Goal: Transaction & Acquisition: Purchase product/service

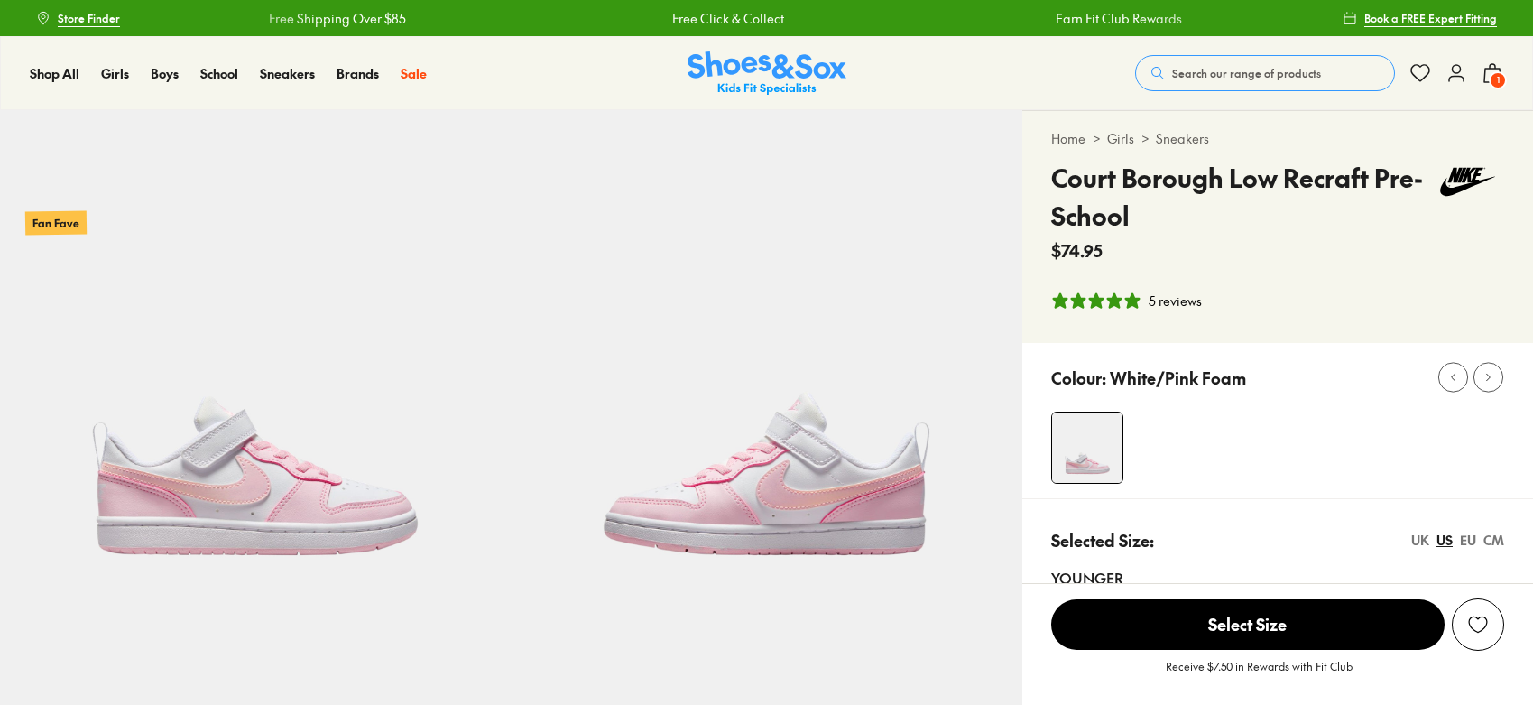
select select "*"
click at [786, 69] on img at bounding box center [767, 73] width 159 height 44
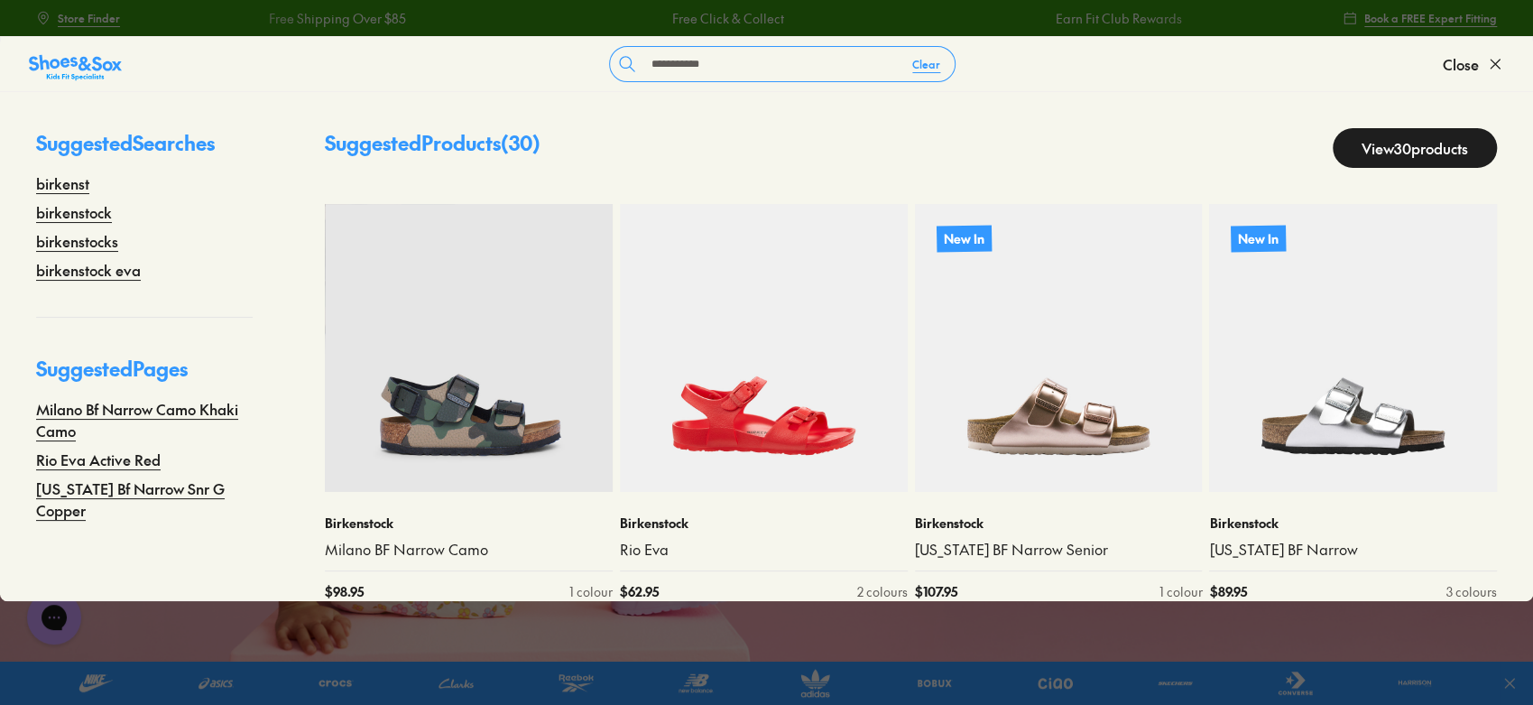
type input "**********"
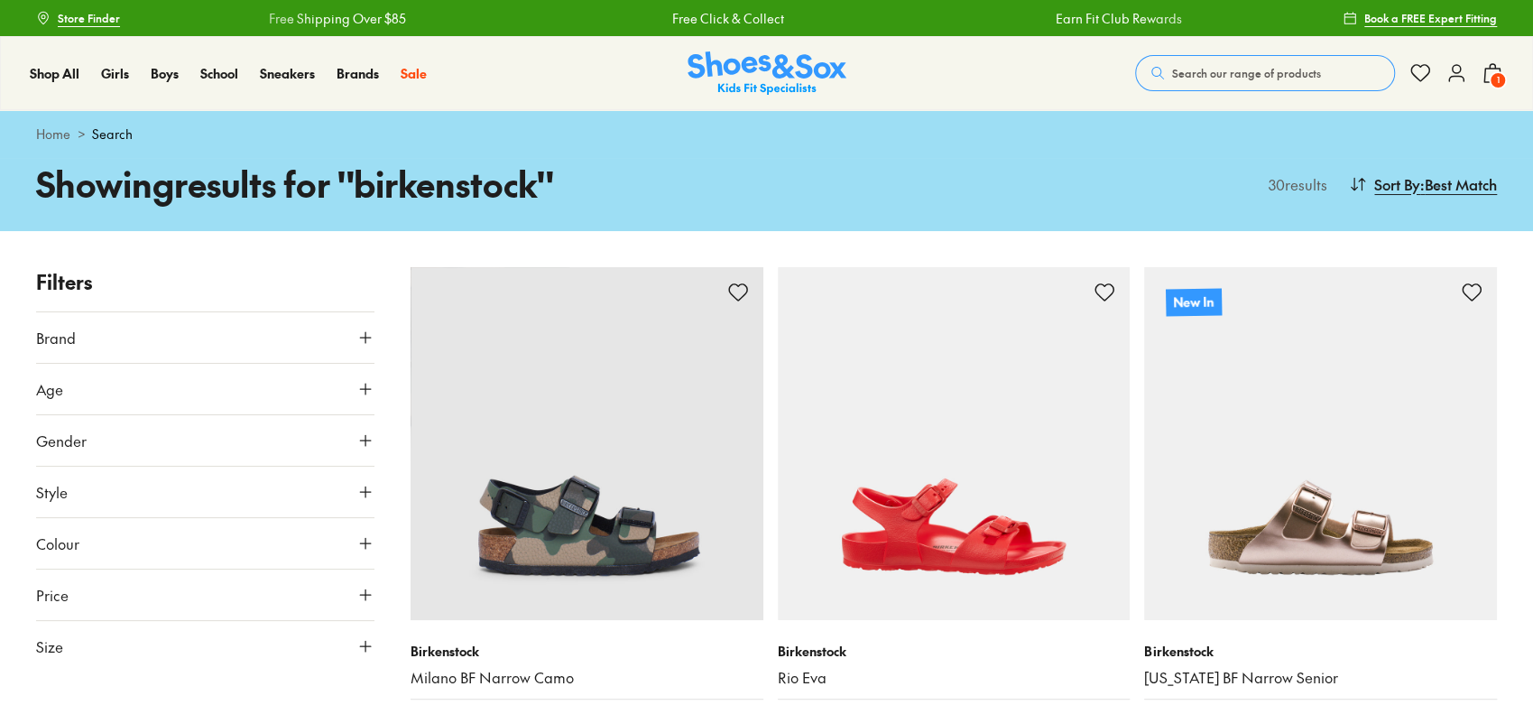
type input "***"
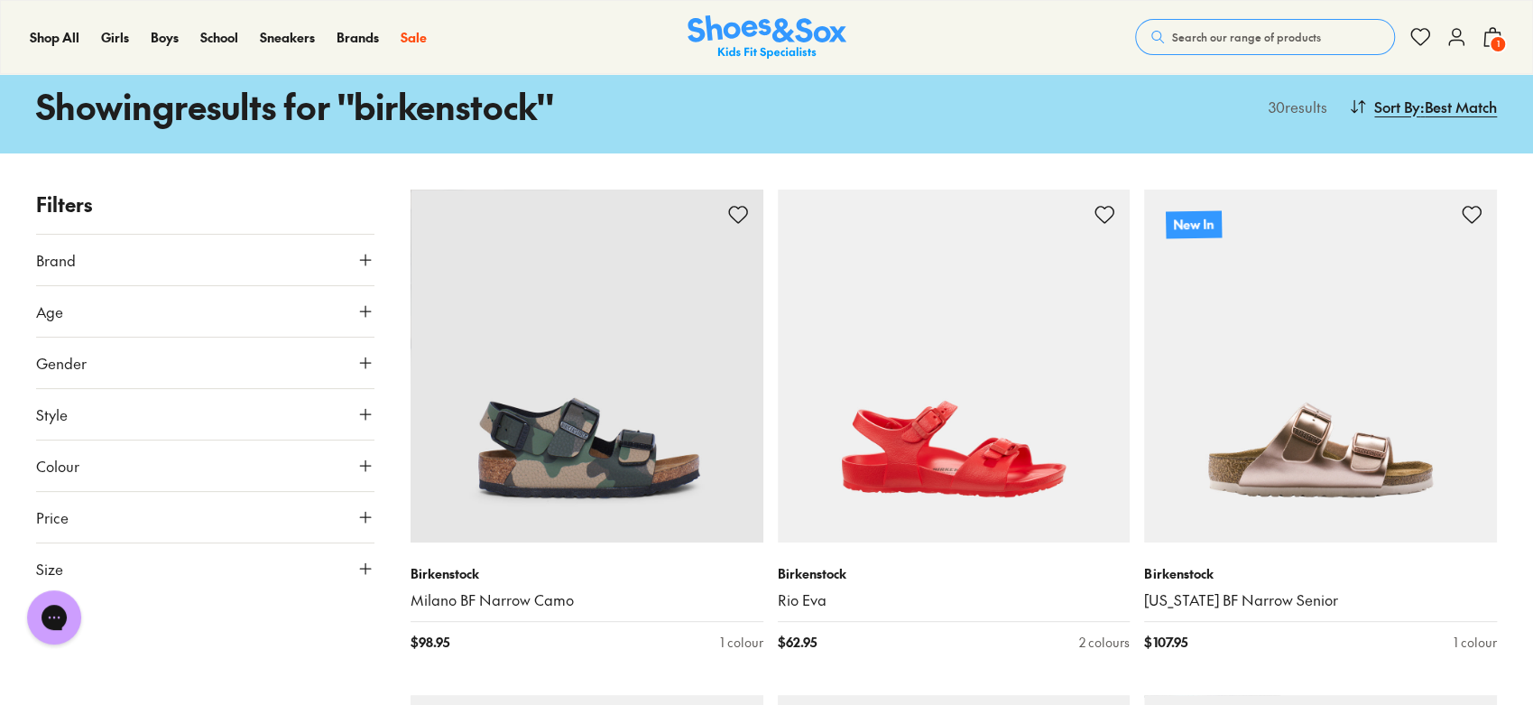
drag, startPoint x: 1539, startPoint y: 114, endPoint x: 1539, endPoint y: 158, distance: 44.2
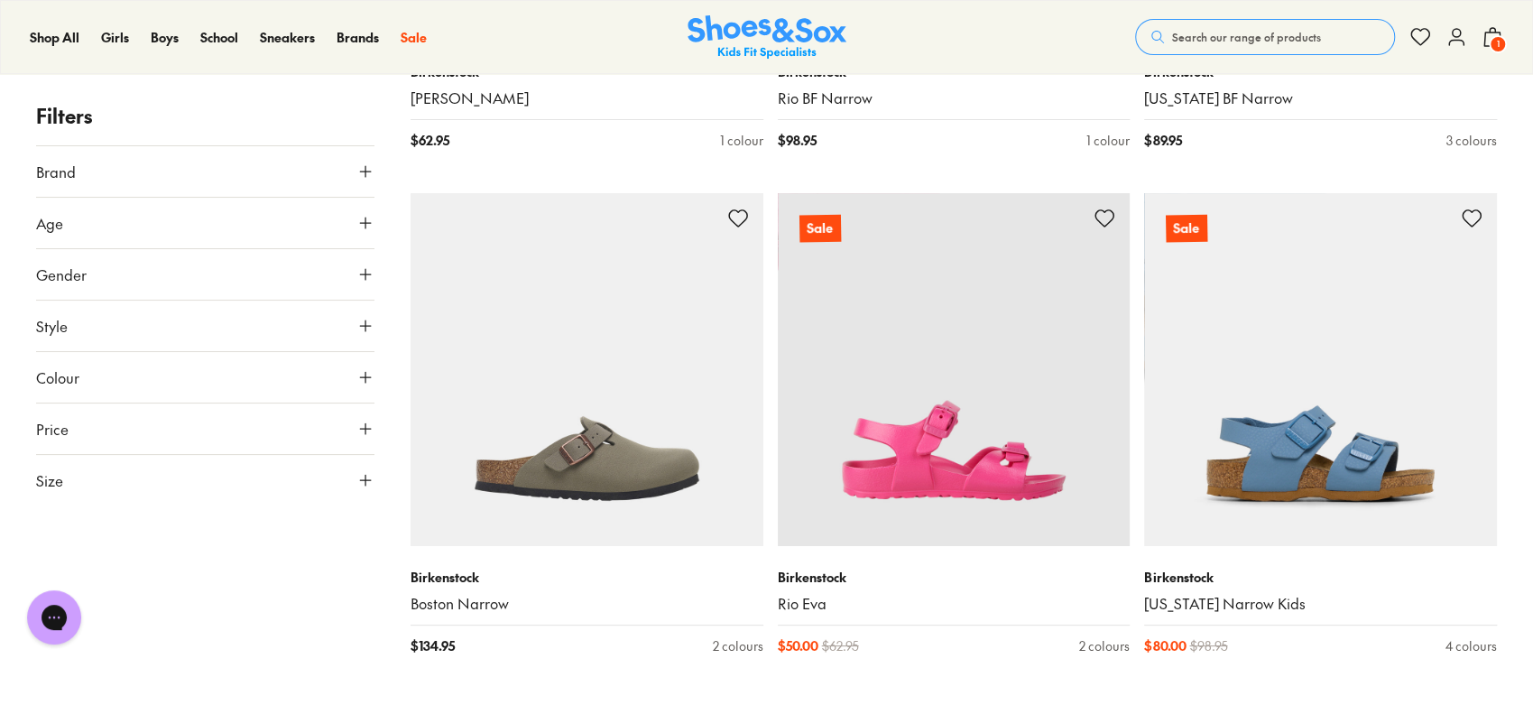
scroll to position [4662, 0]
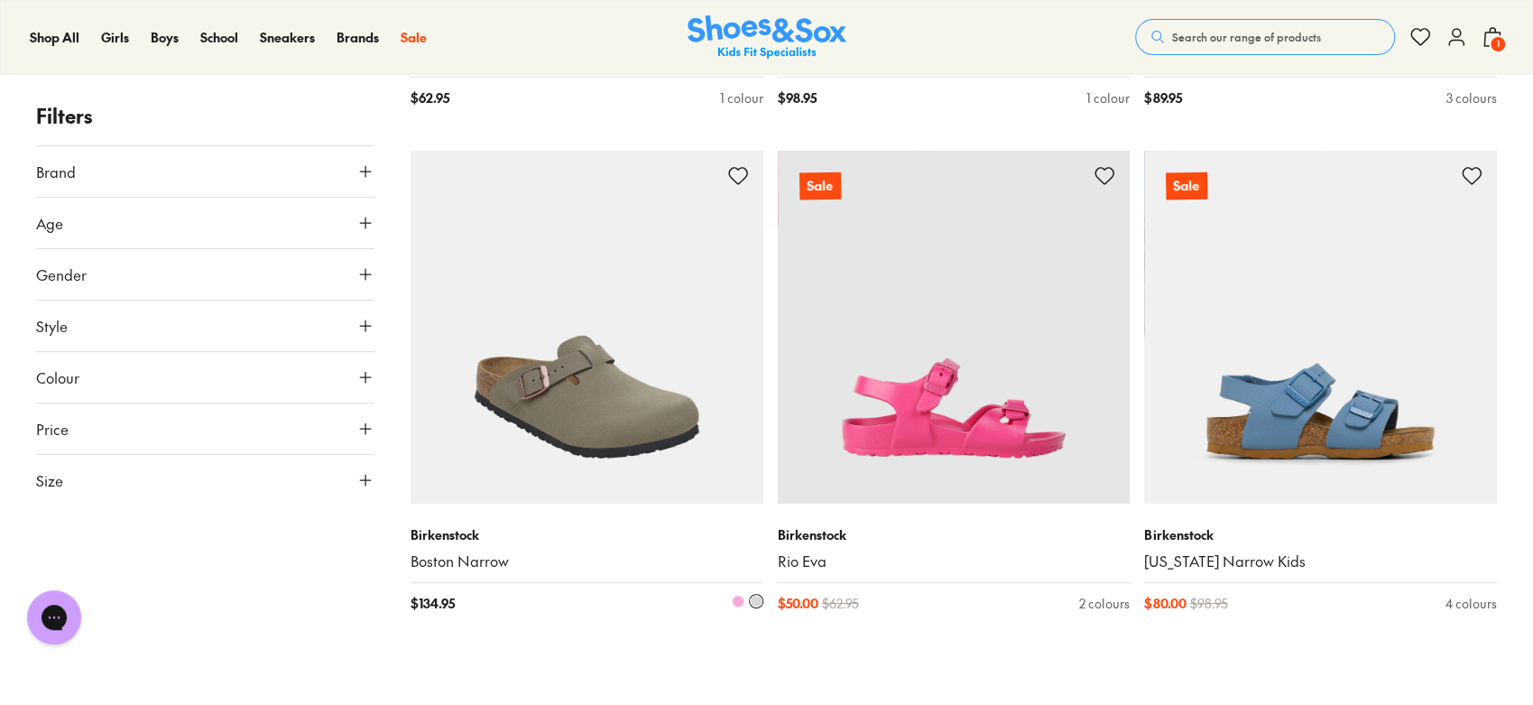
click at [550, 430] on img at bounding box center [587, 327] width 353 height 353
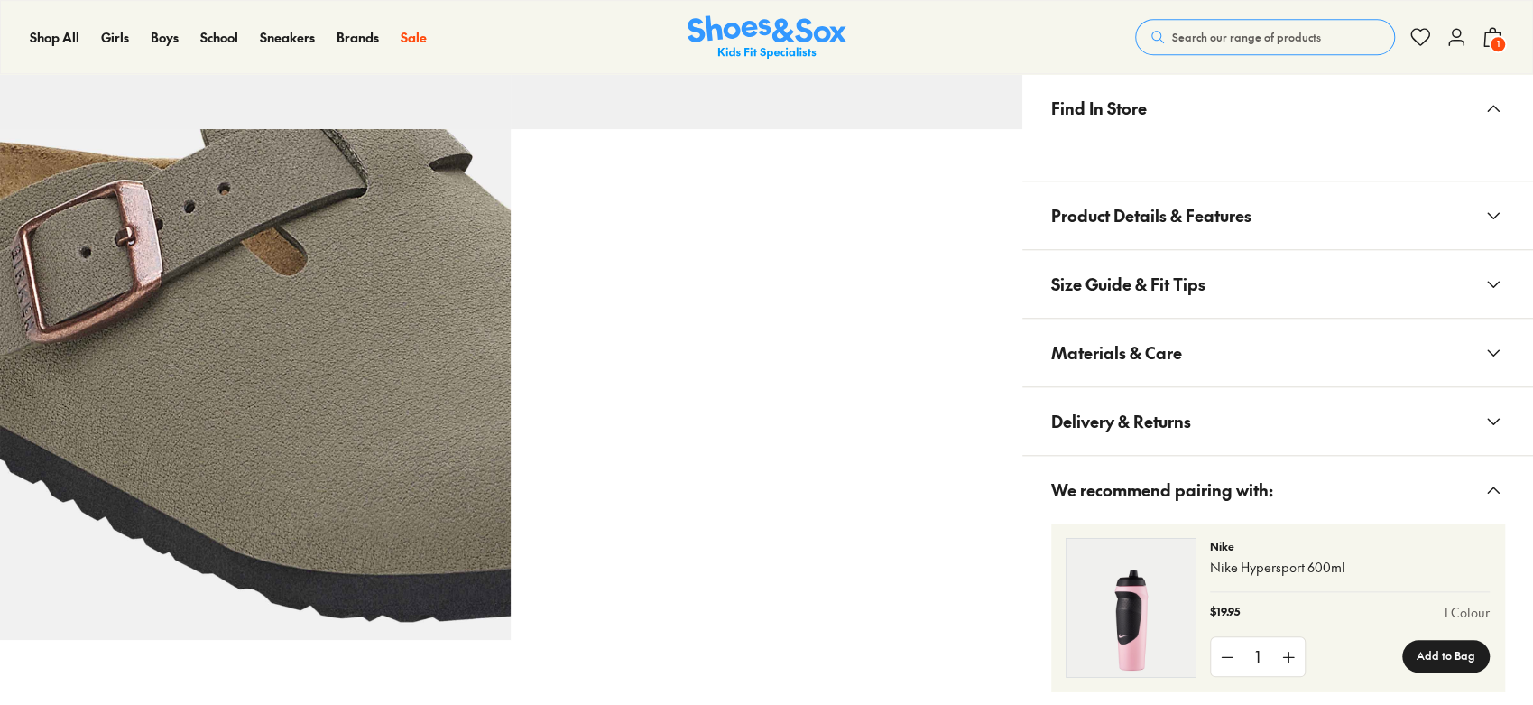
scroll to position [698, 0]
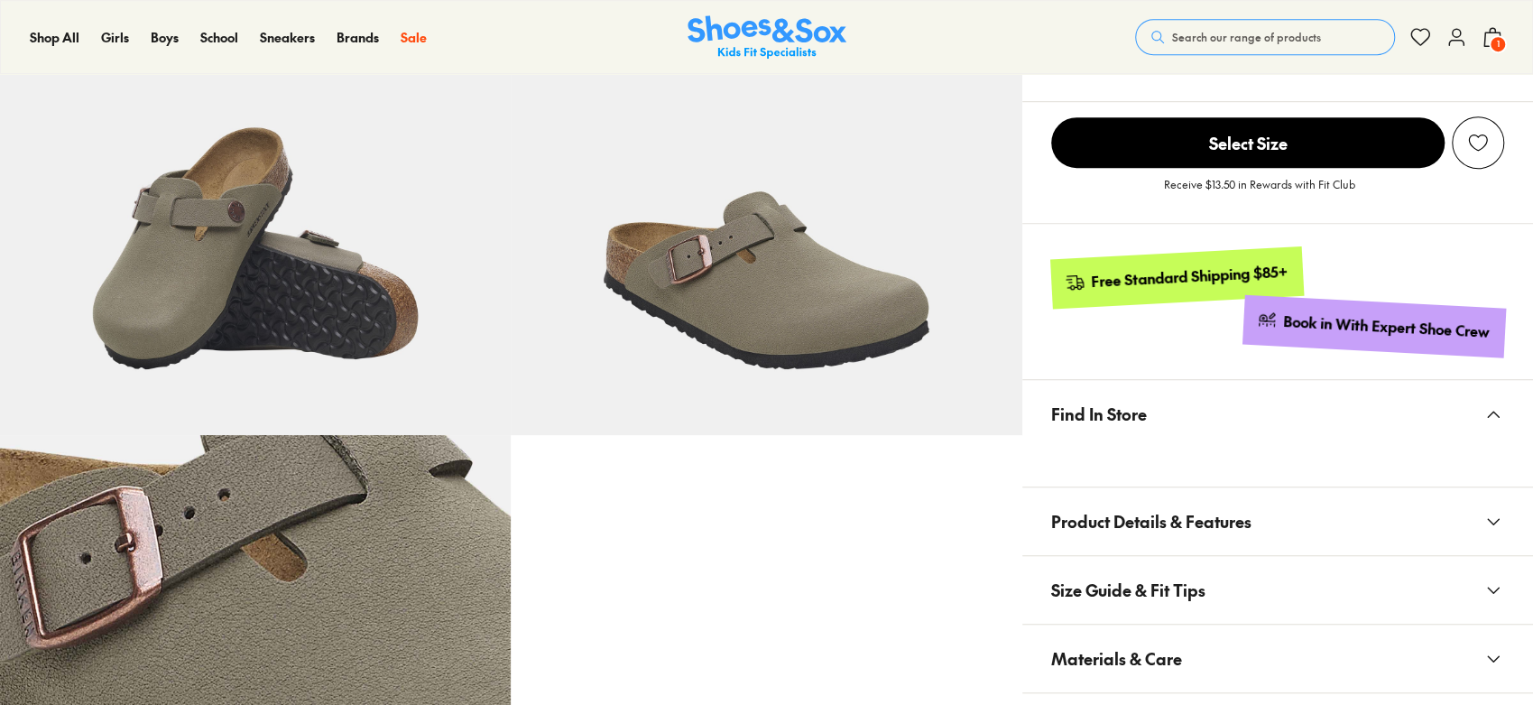
select select "*"
drag, startPoint x: 1535, startPoint y: 551, endPoint x: 1539, endPoint y: 276, distance: 275.3
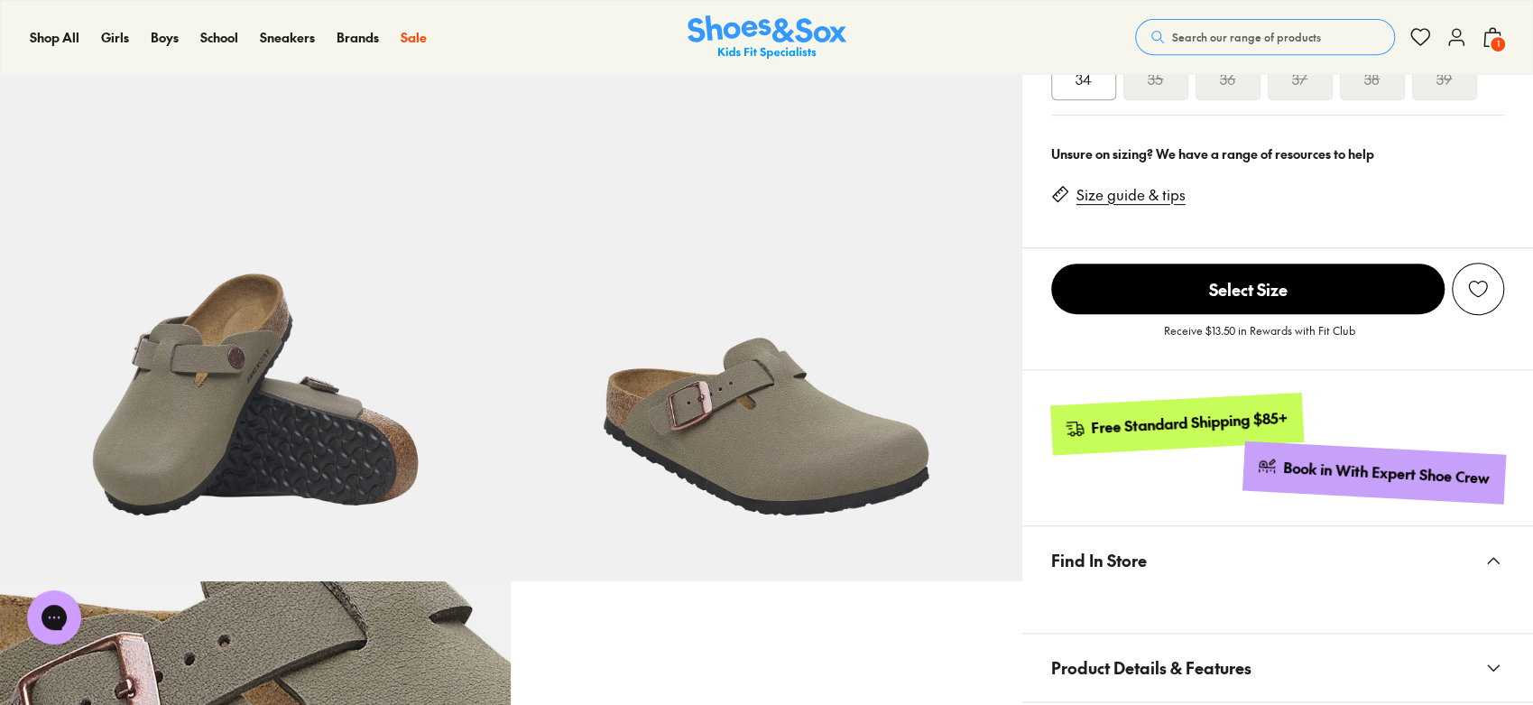
scroll to position [556, 0]
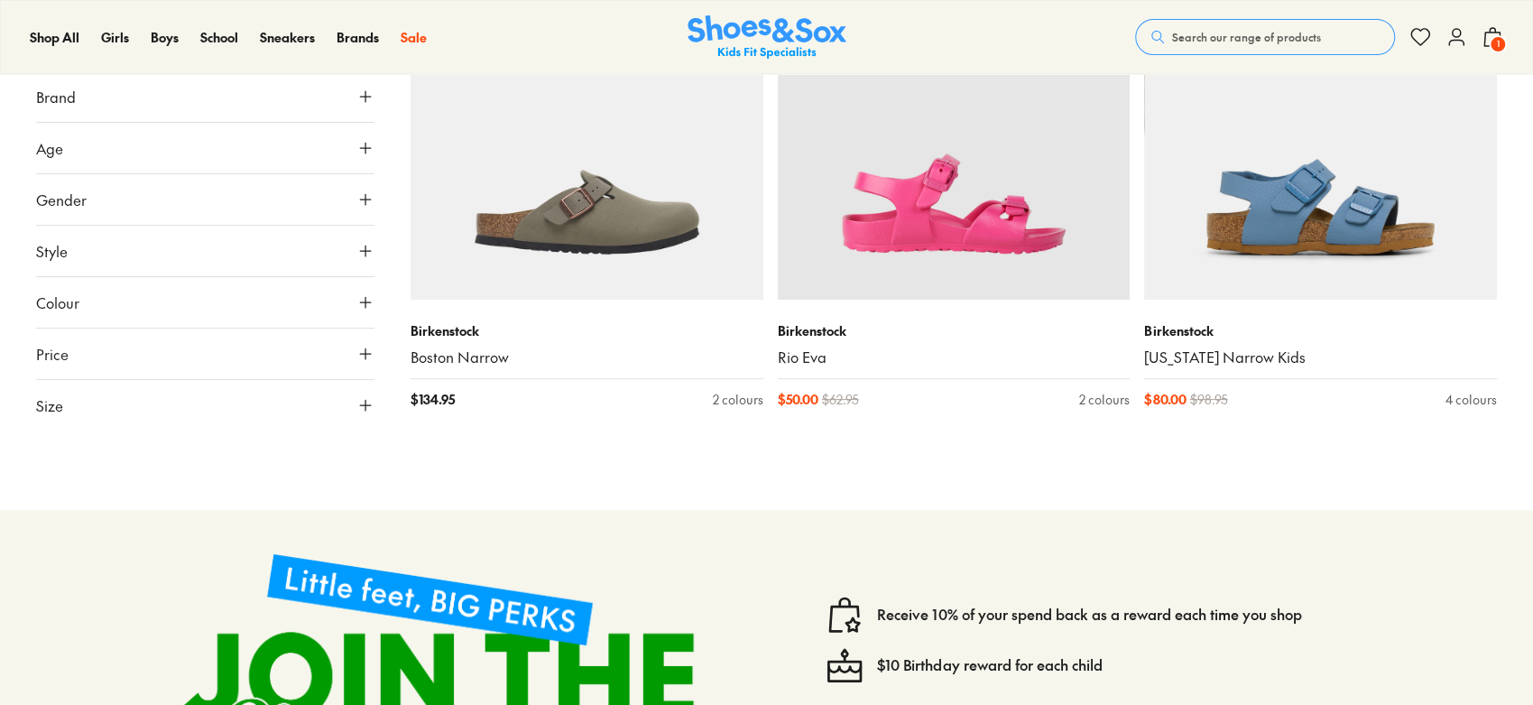
type input "***"
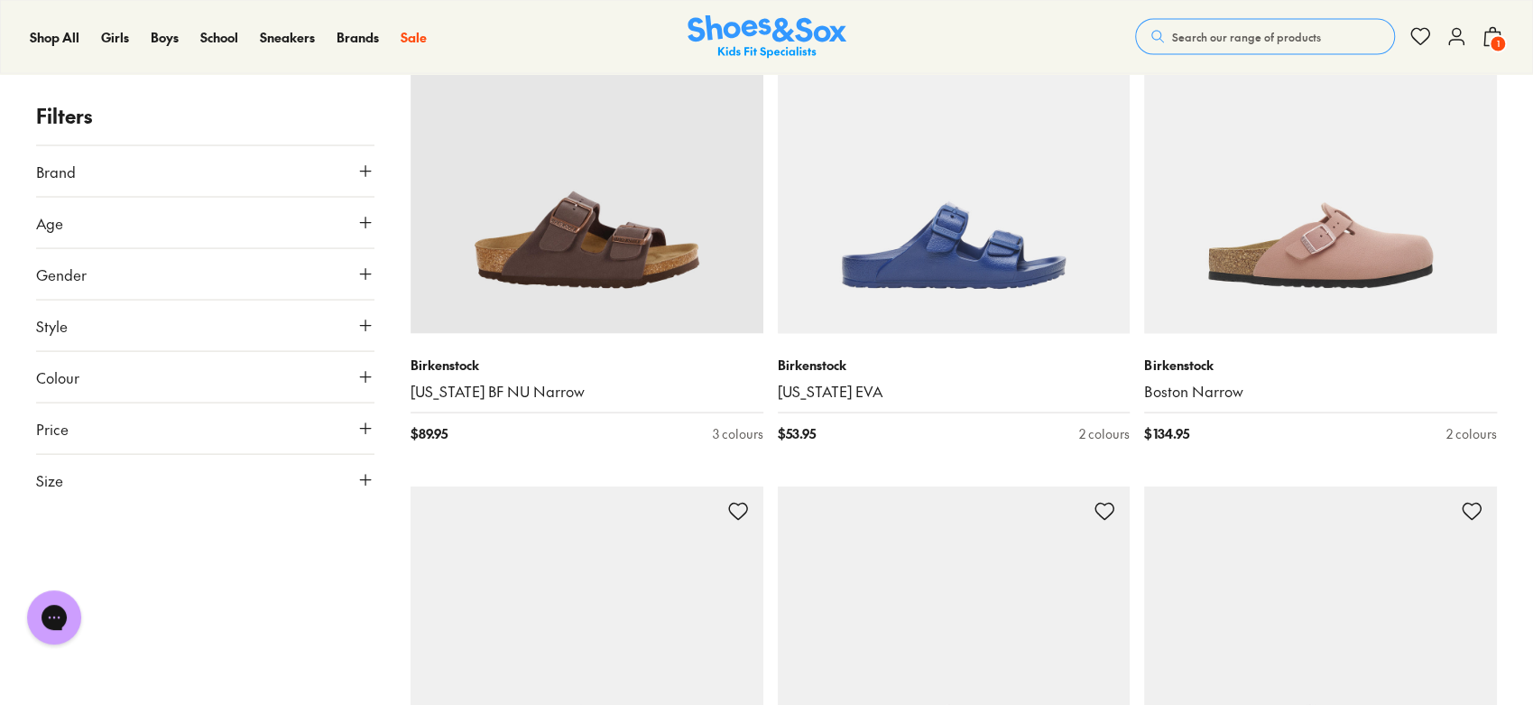
scroll to position [2235, 0]
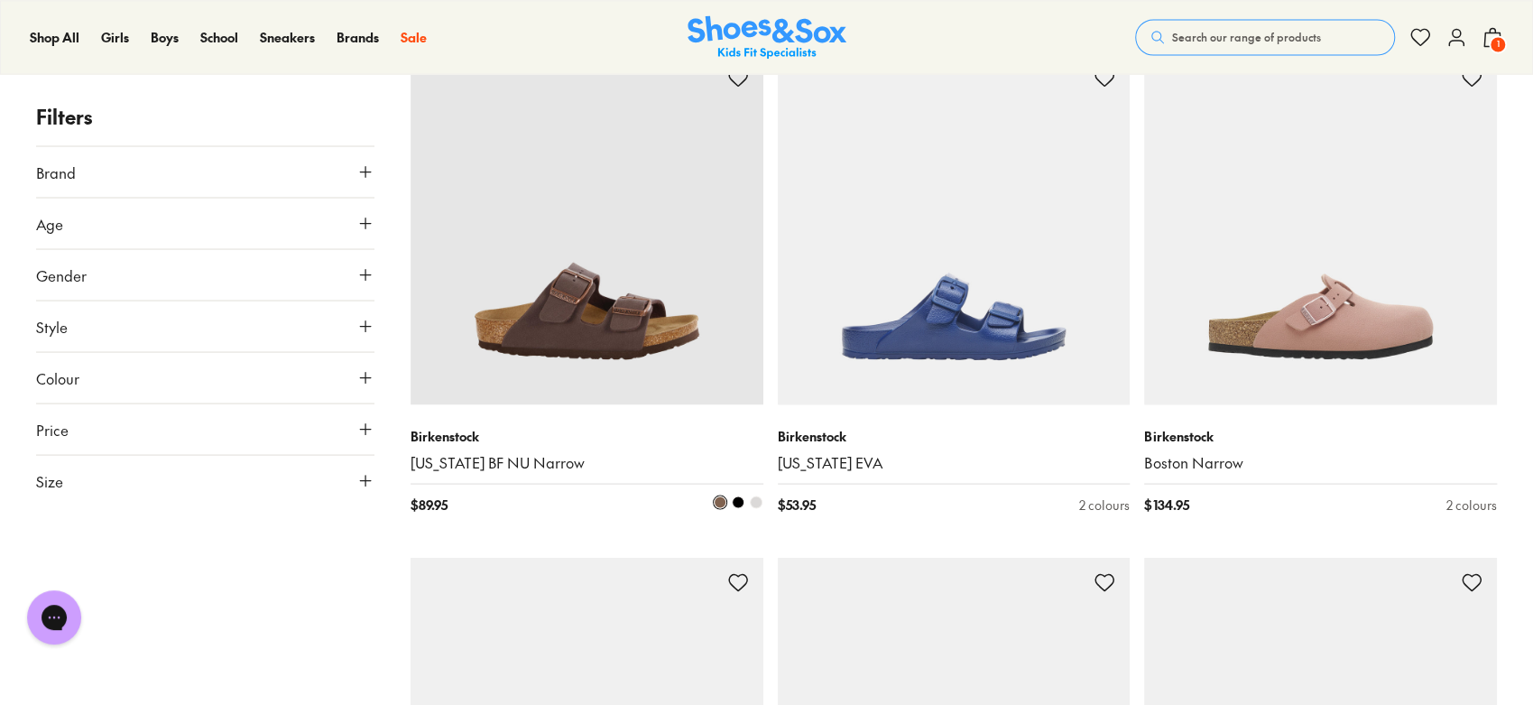
click at [612, 345] on img at bounding box center [587, 228] width 353 height 353
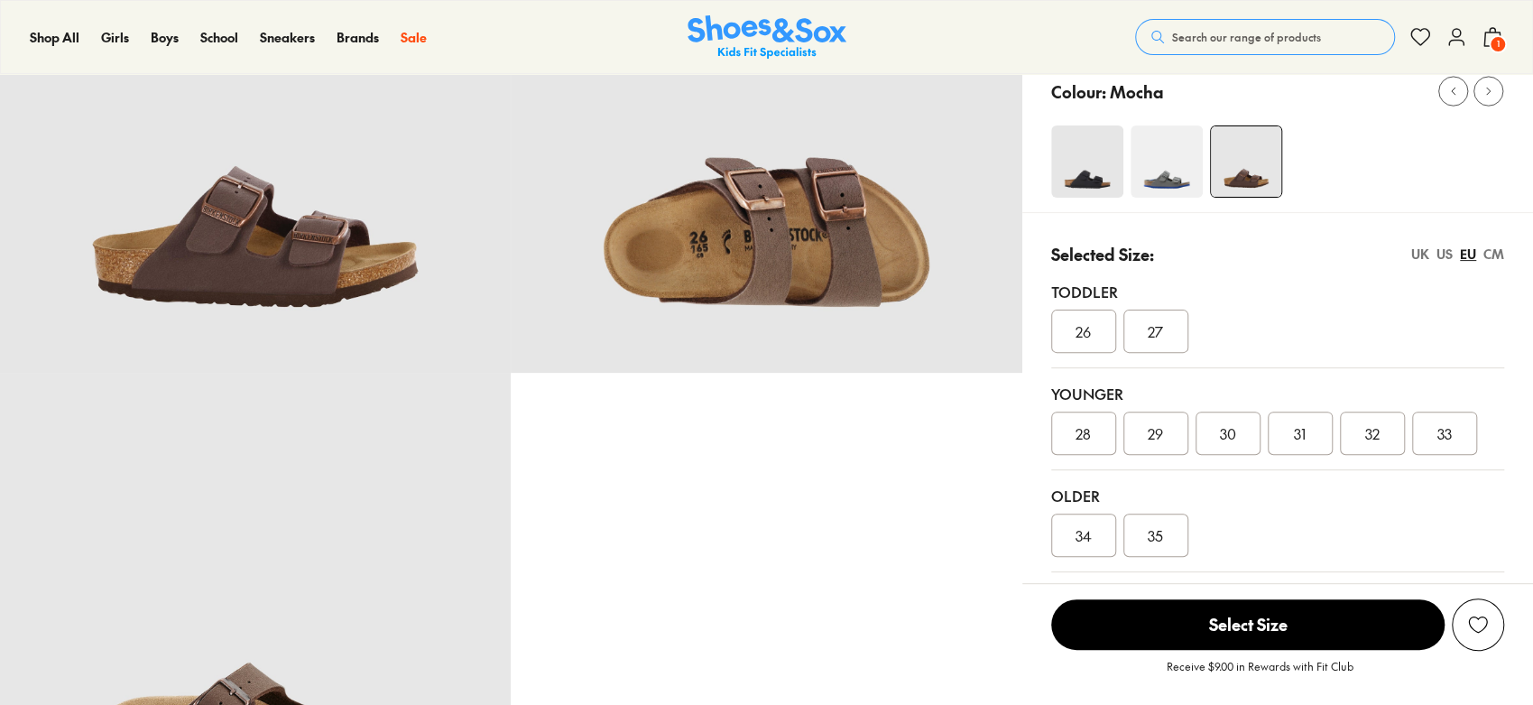
select select "*"
click at [1094, 172] on img at bounding box center [1087, 161] width 72 height 72
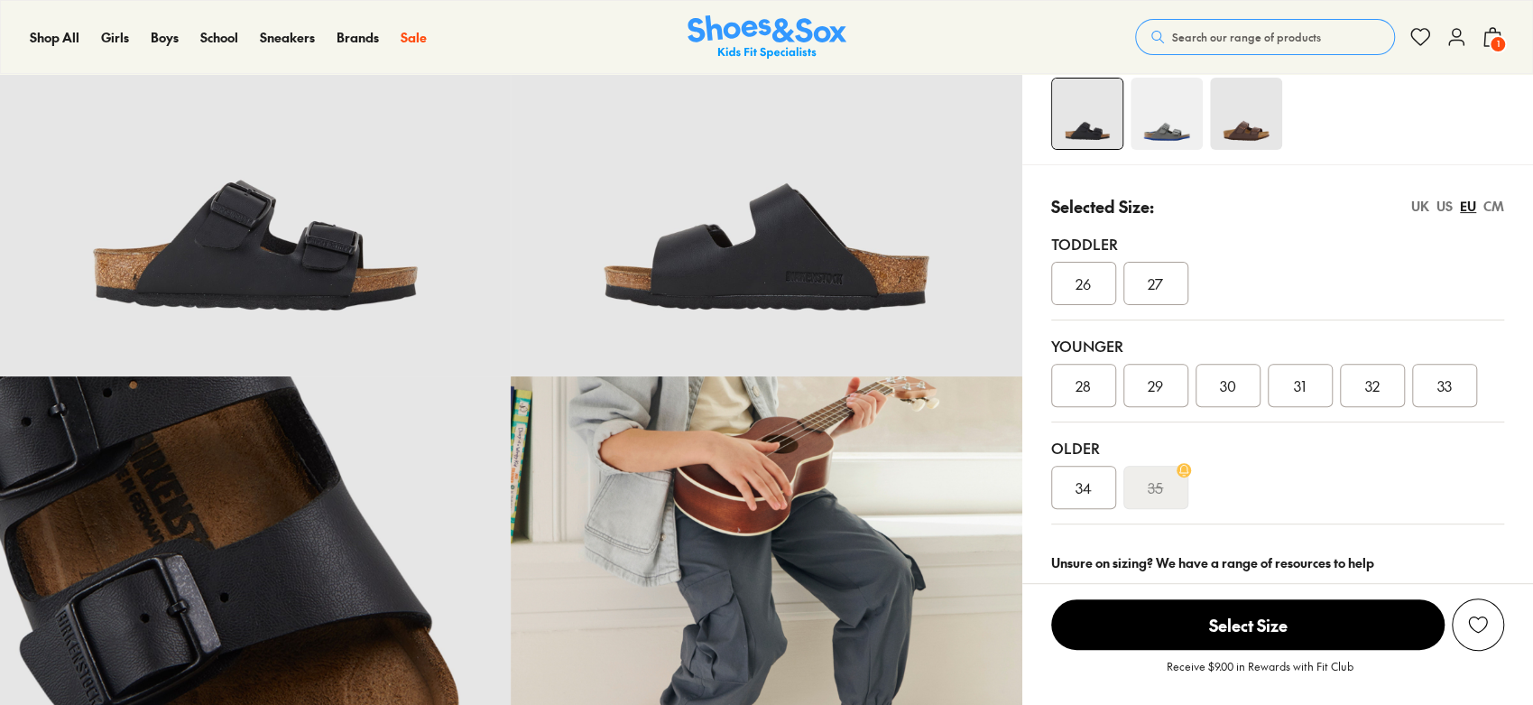
scroll to position [476, 0]
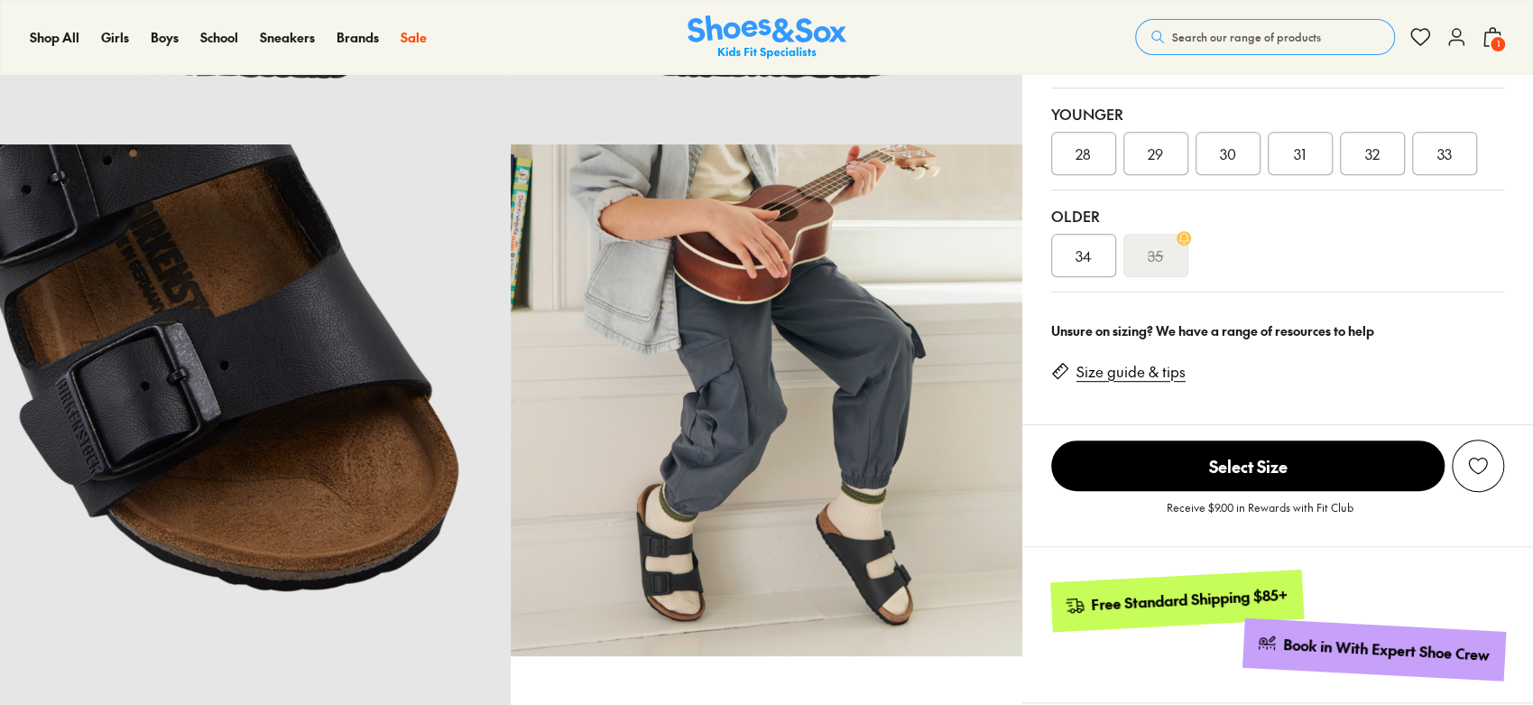
select select "*"
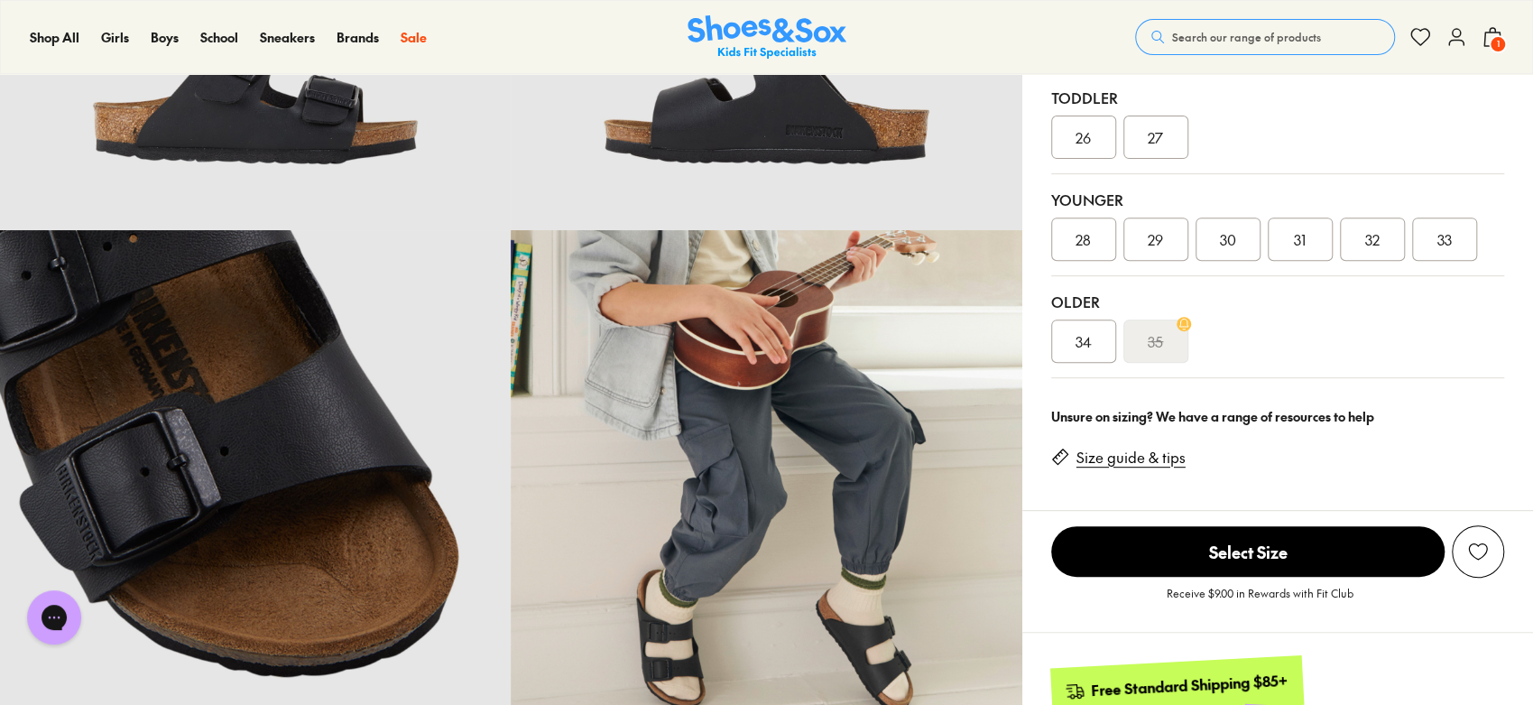
scroll to position [0, 0]
drag, startPoint x: 1539, startPoint y: 107, endPoint x: 1539, endPoint y: 187, distance: 79.4
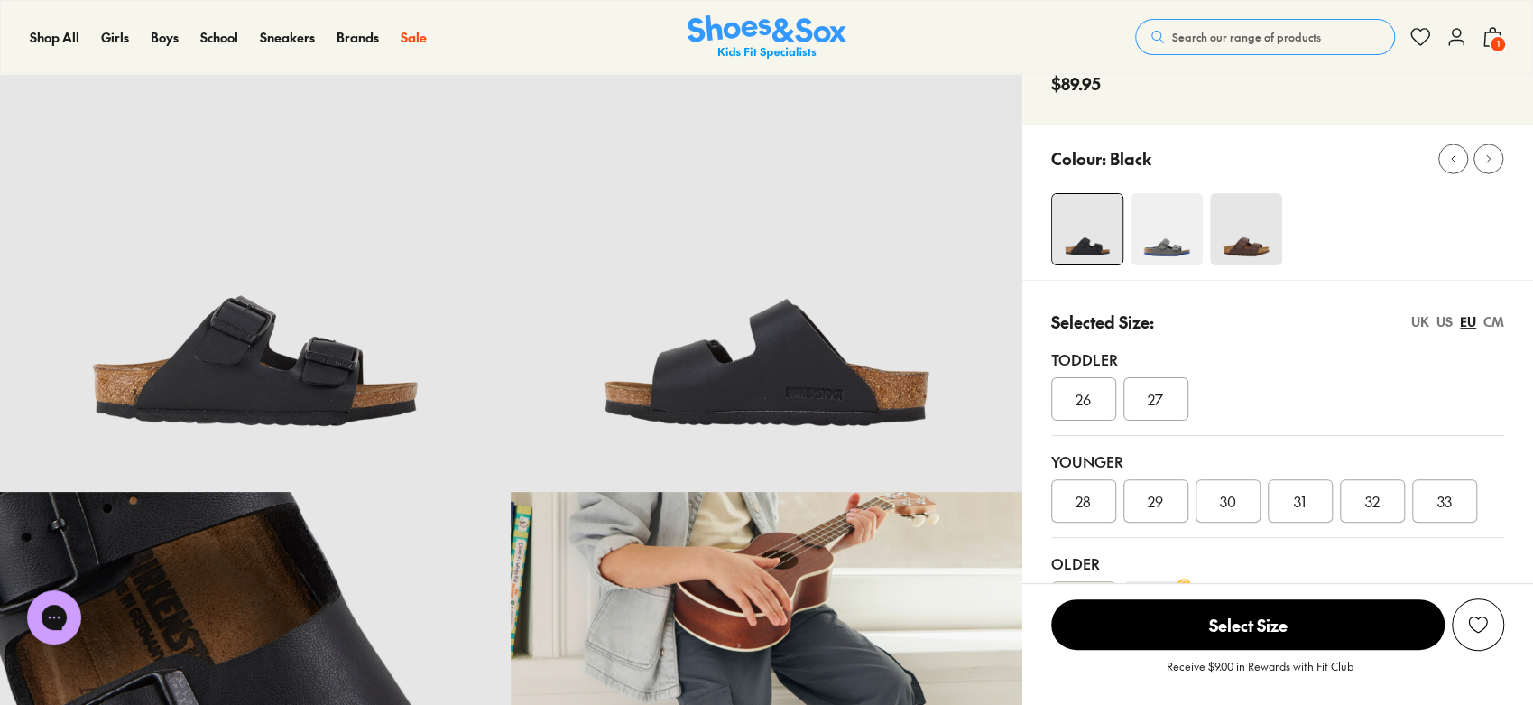
scroll to position [115, 0]
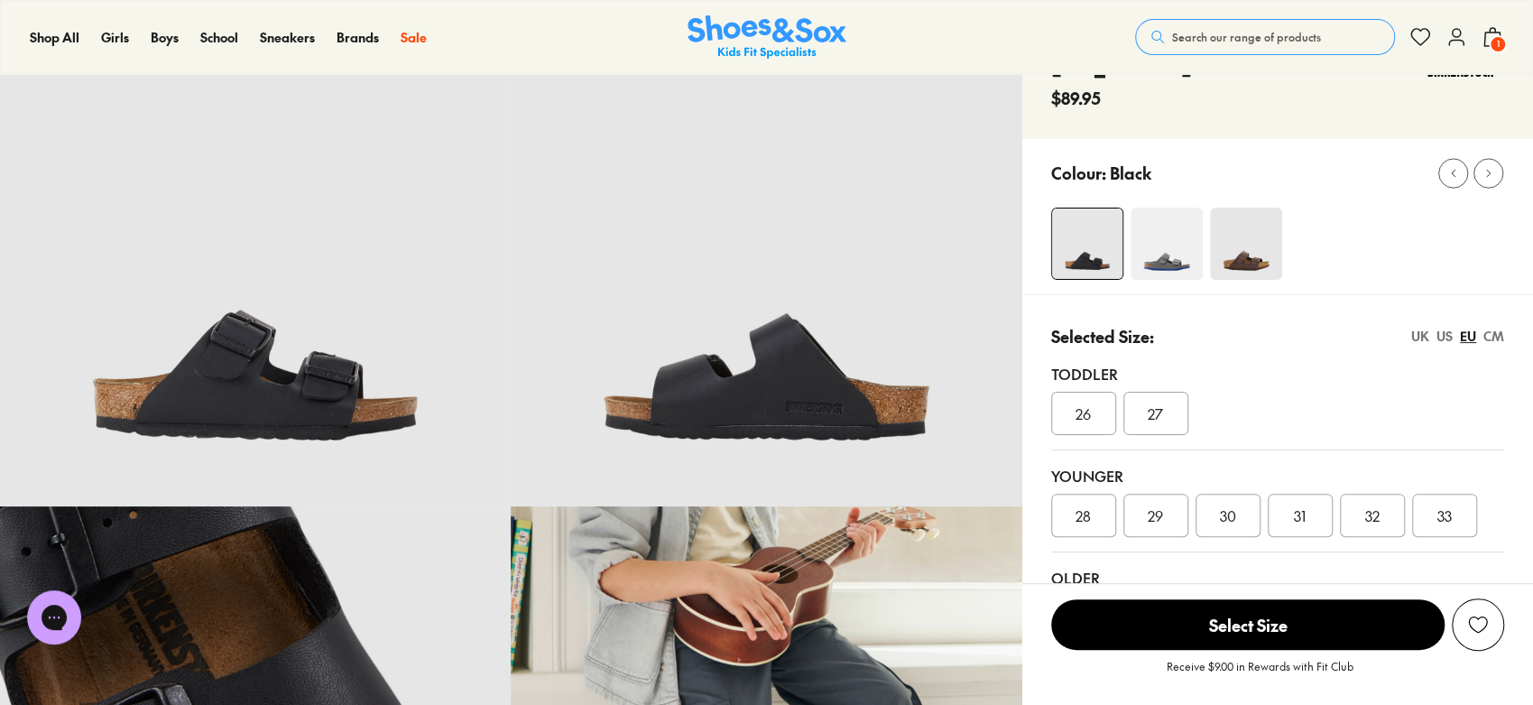
click at [1256, 249] on img at bounding box center [1246, 244] width 72 height 72
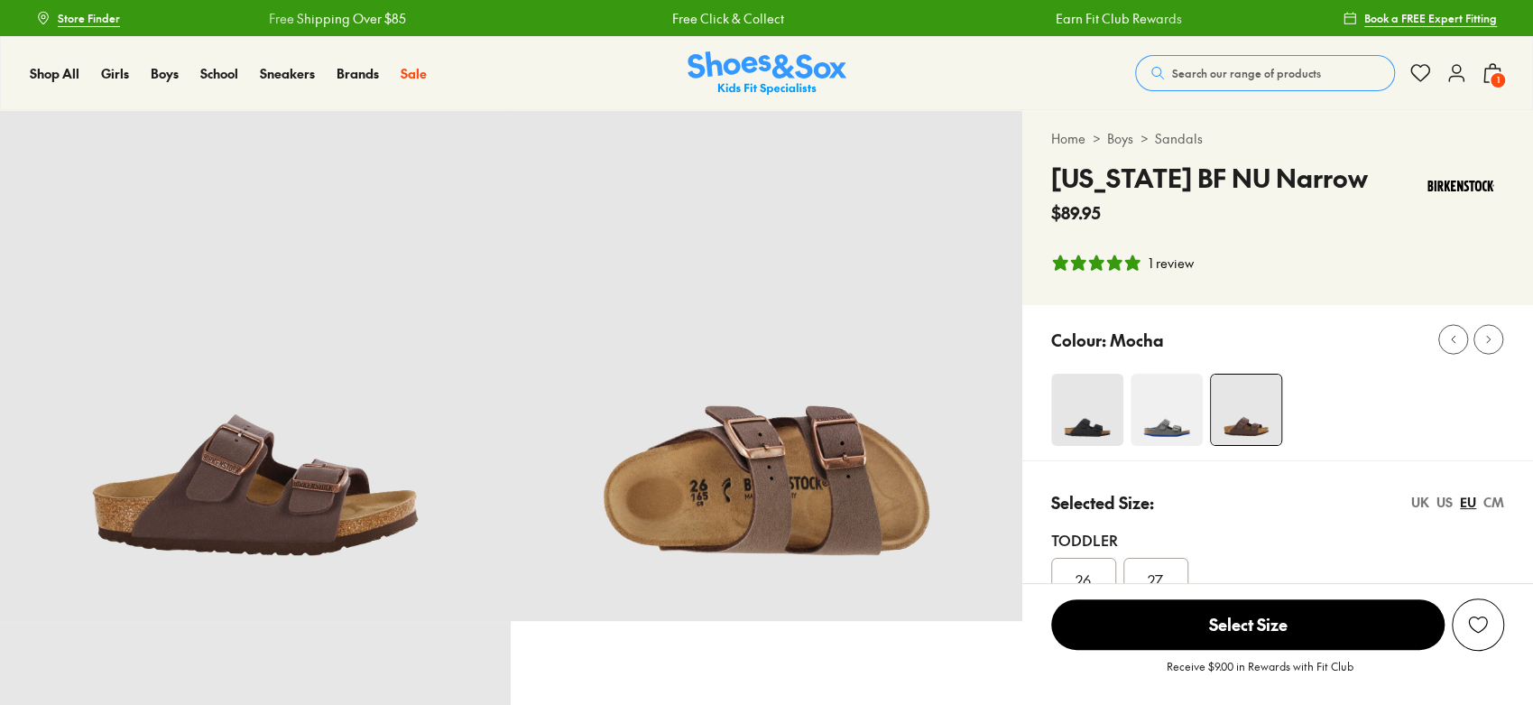
select select "*"
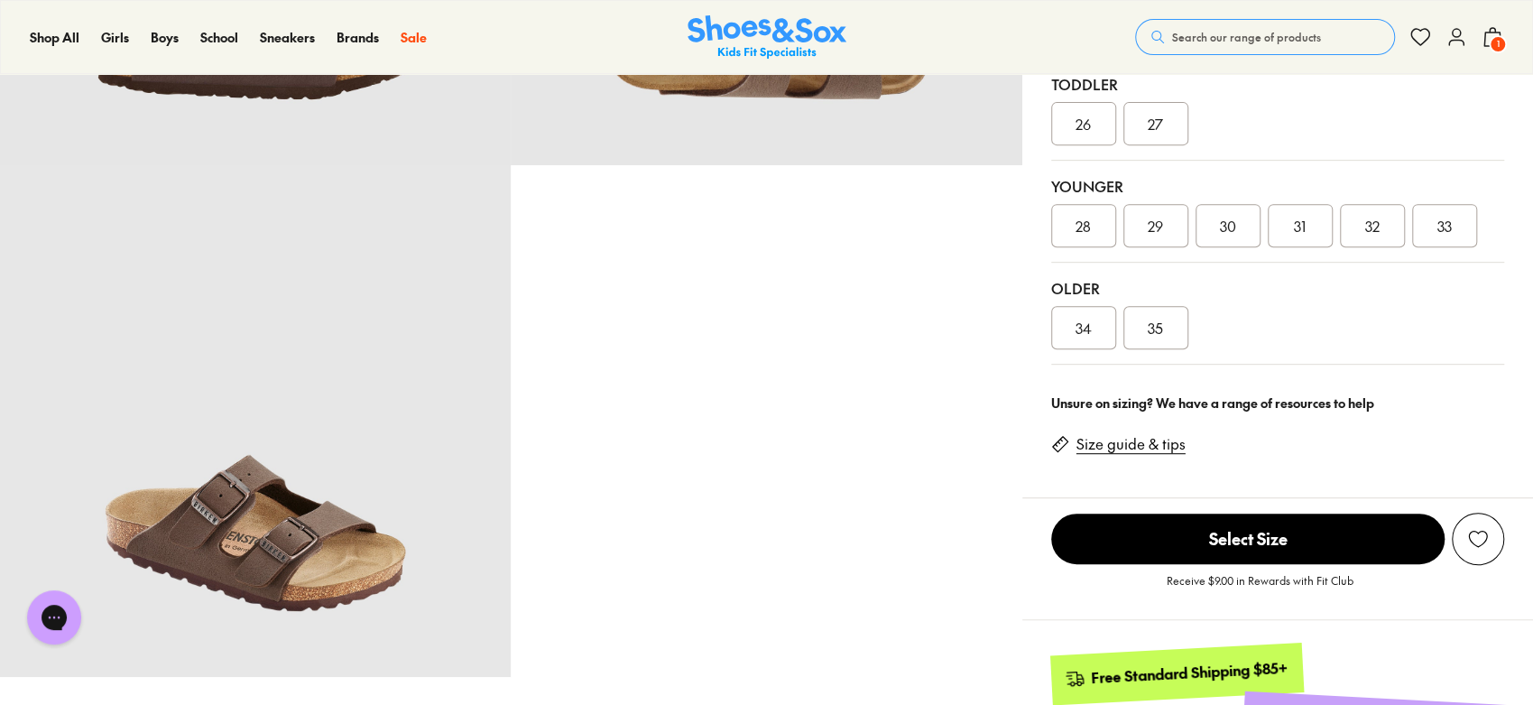
drag, startPoint x: 1539, startPoint y: 106, endPoint x: 1539, endPoint y: 122, distance: 16.2
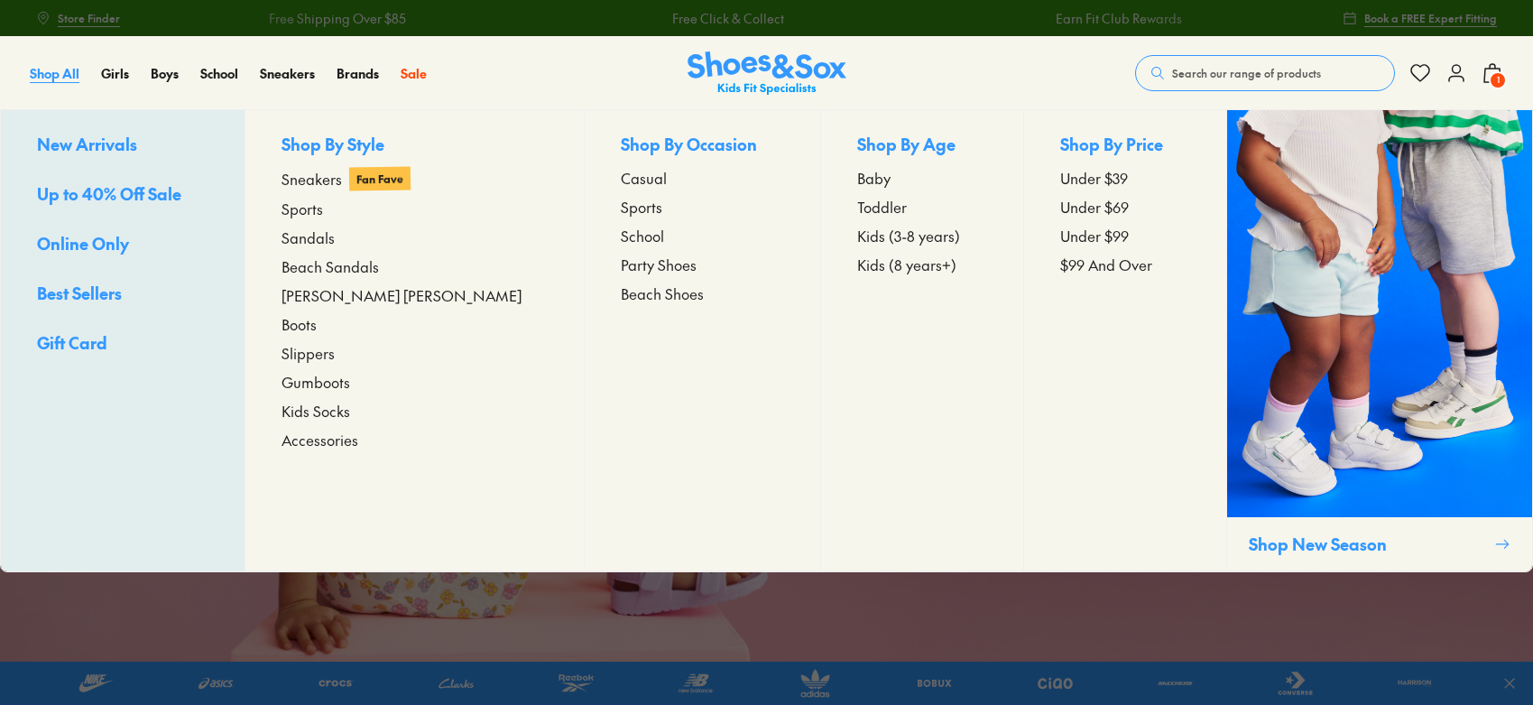
click at [53, 64] on span "Shop All" at bounding box center [55, 73] width 50 height 18
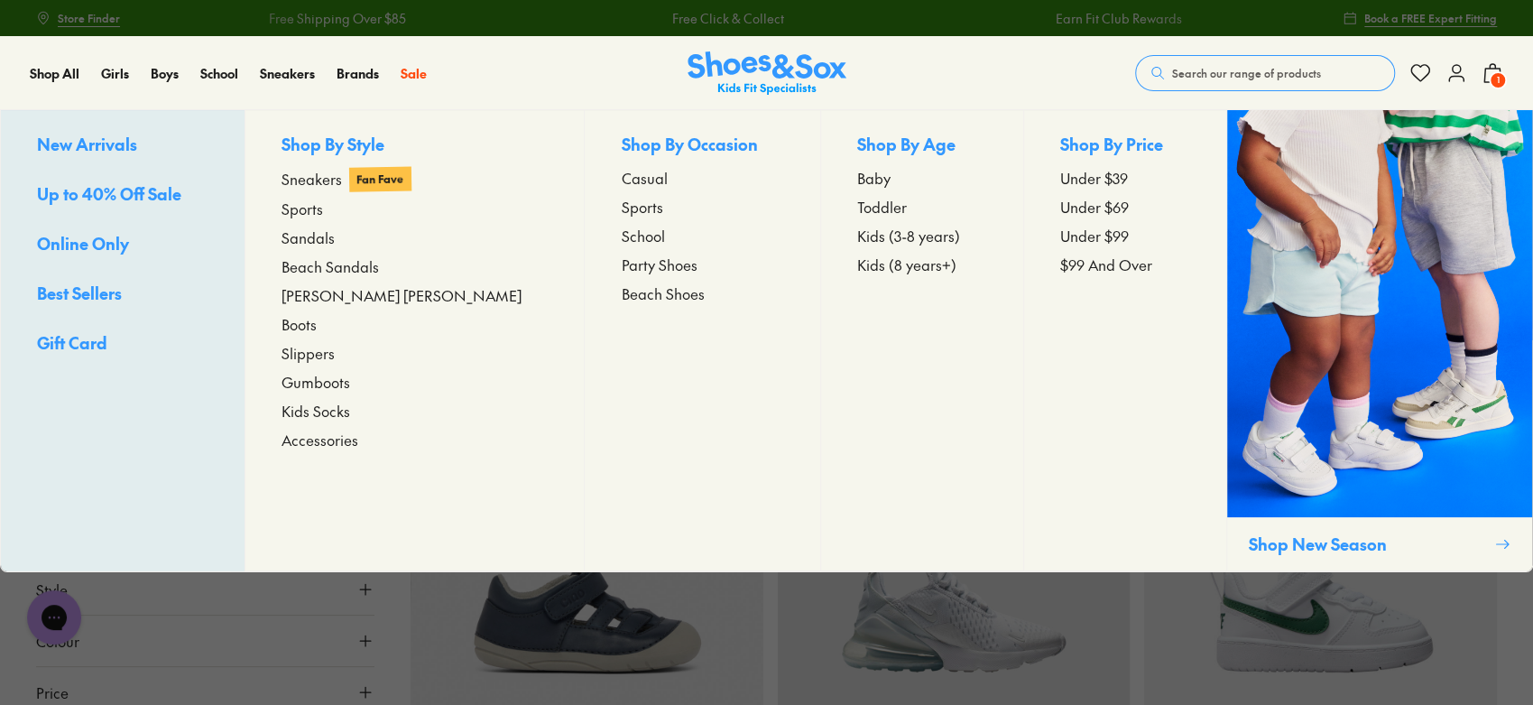
click at [54, 149] on span "New Arrivals" at bounding box center [87, 144] width 100 height 23
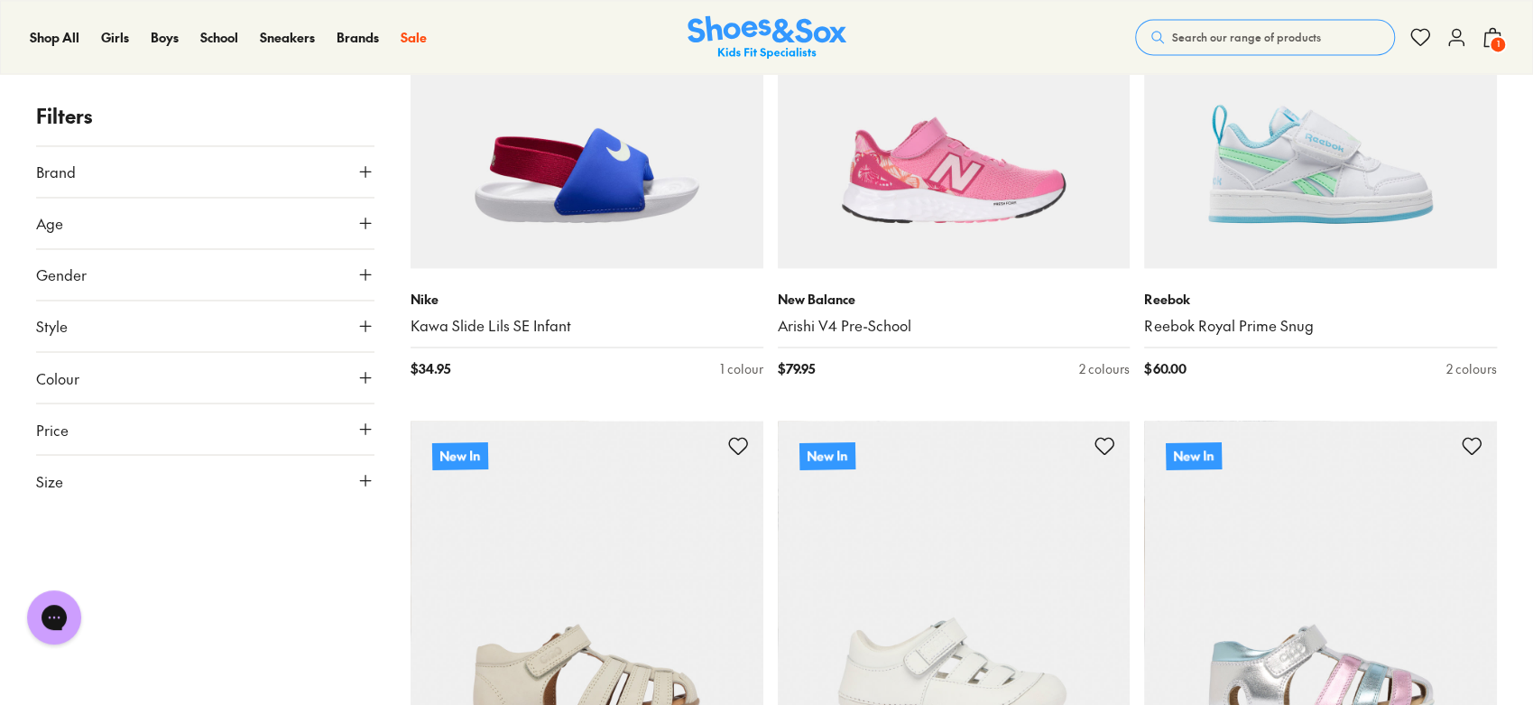
scroll to position [2076, 0]
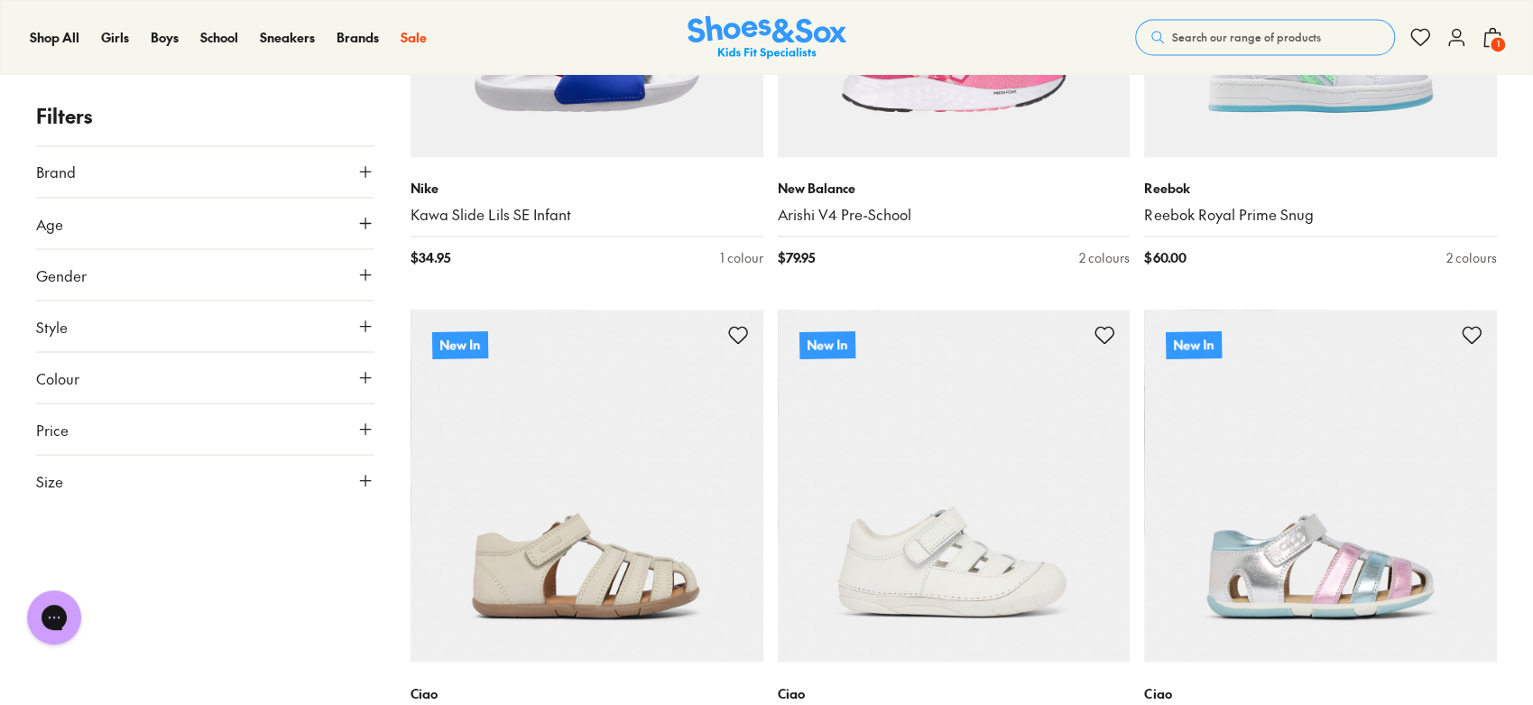
click at [267, 476] on button "Size" at bounding box center [205, 480] width 338 height 51
click at [303, 521] on button "US" at bounding box center [316, 529] width 110 height 33
click at [144, 634] on button "4" at bounding box center [130, 627] width 58 height 43
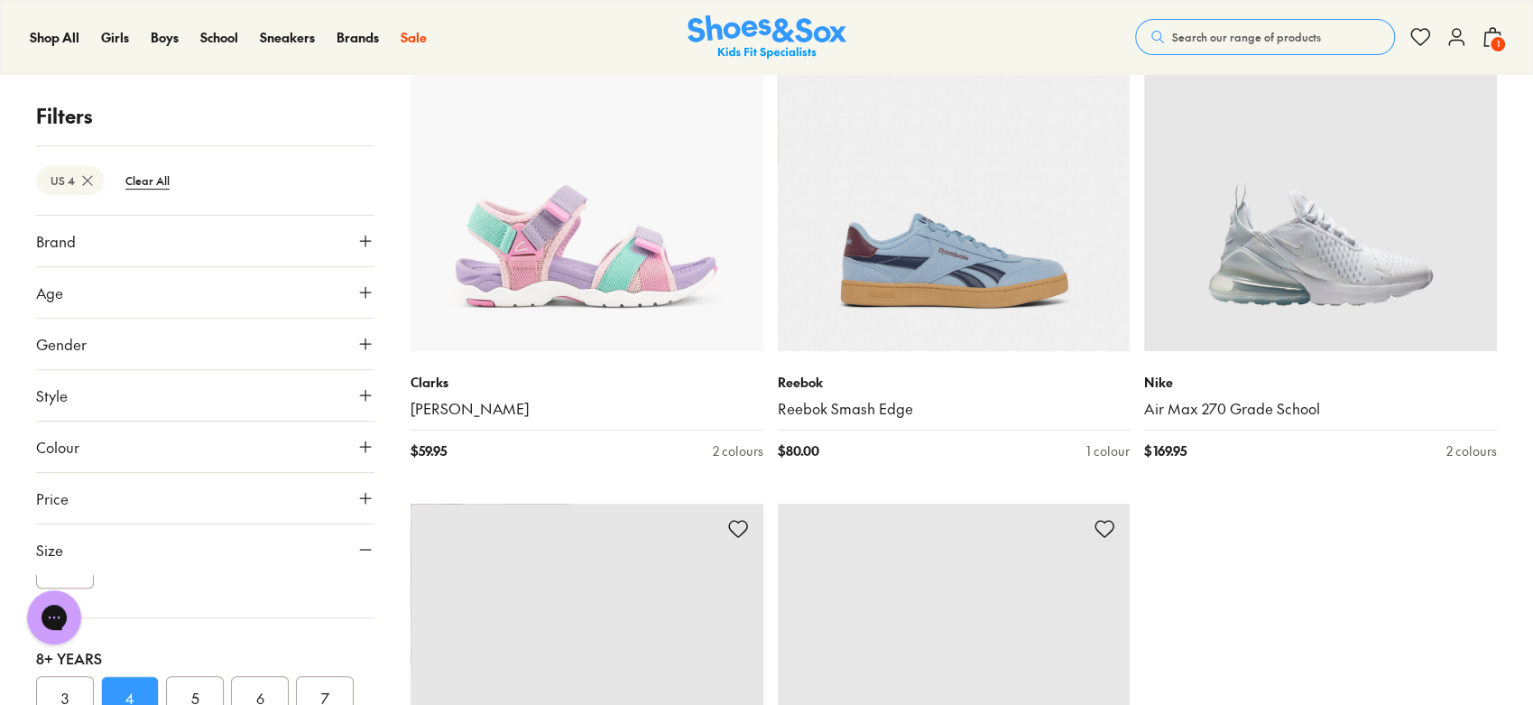
scroll to position [4975, 0]
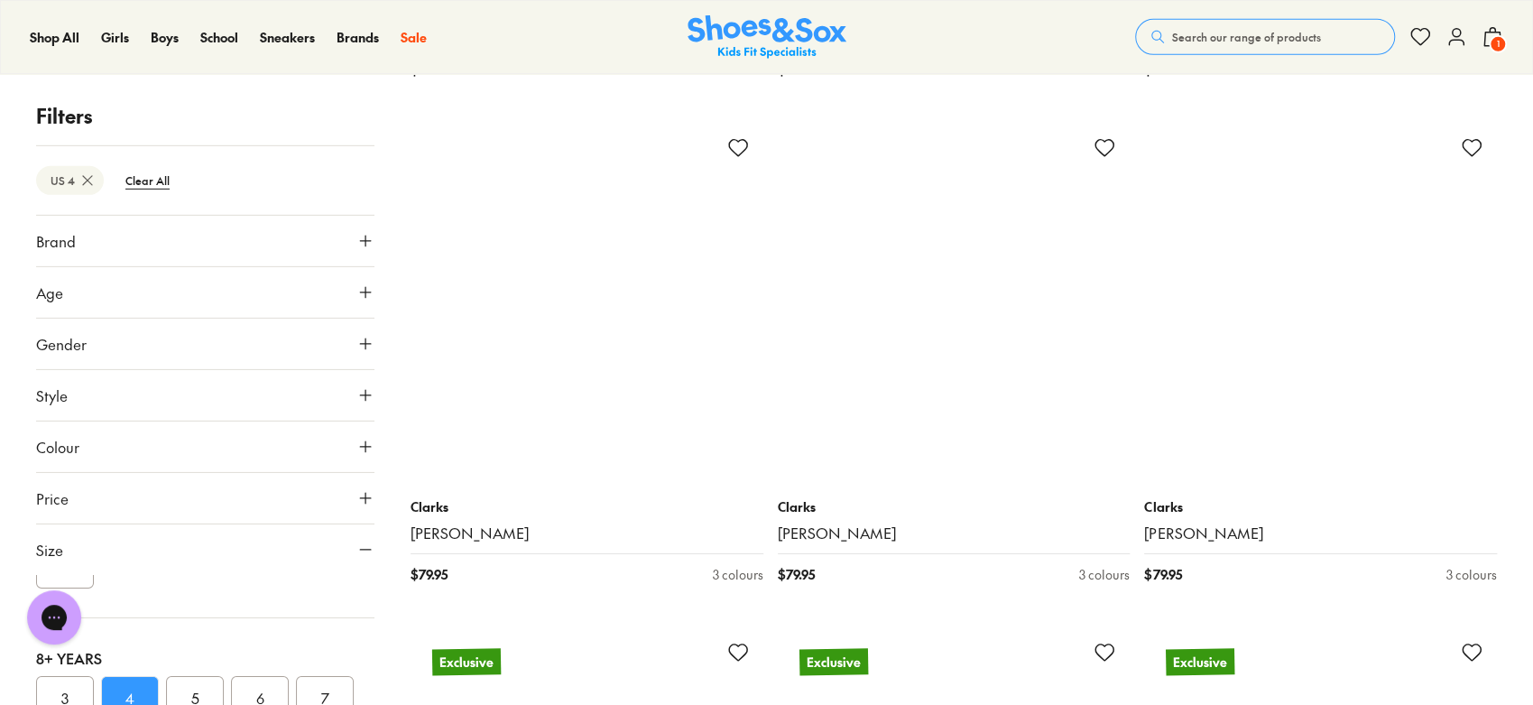
scroll to position [8565, 0]
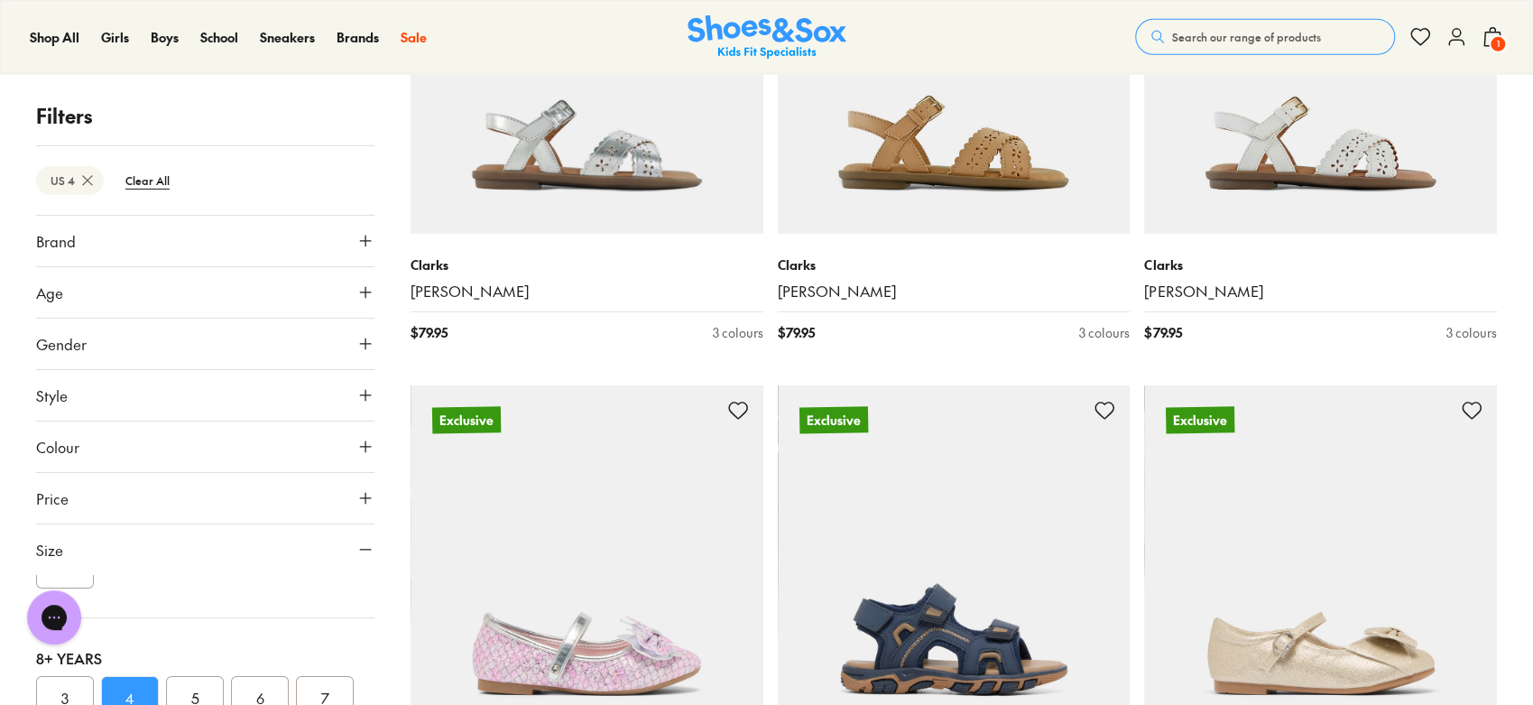
drag, startPoint x: 1529, startPoint y: 506, endPoint x: 1531, endPoint y: 524, distance: 18.3
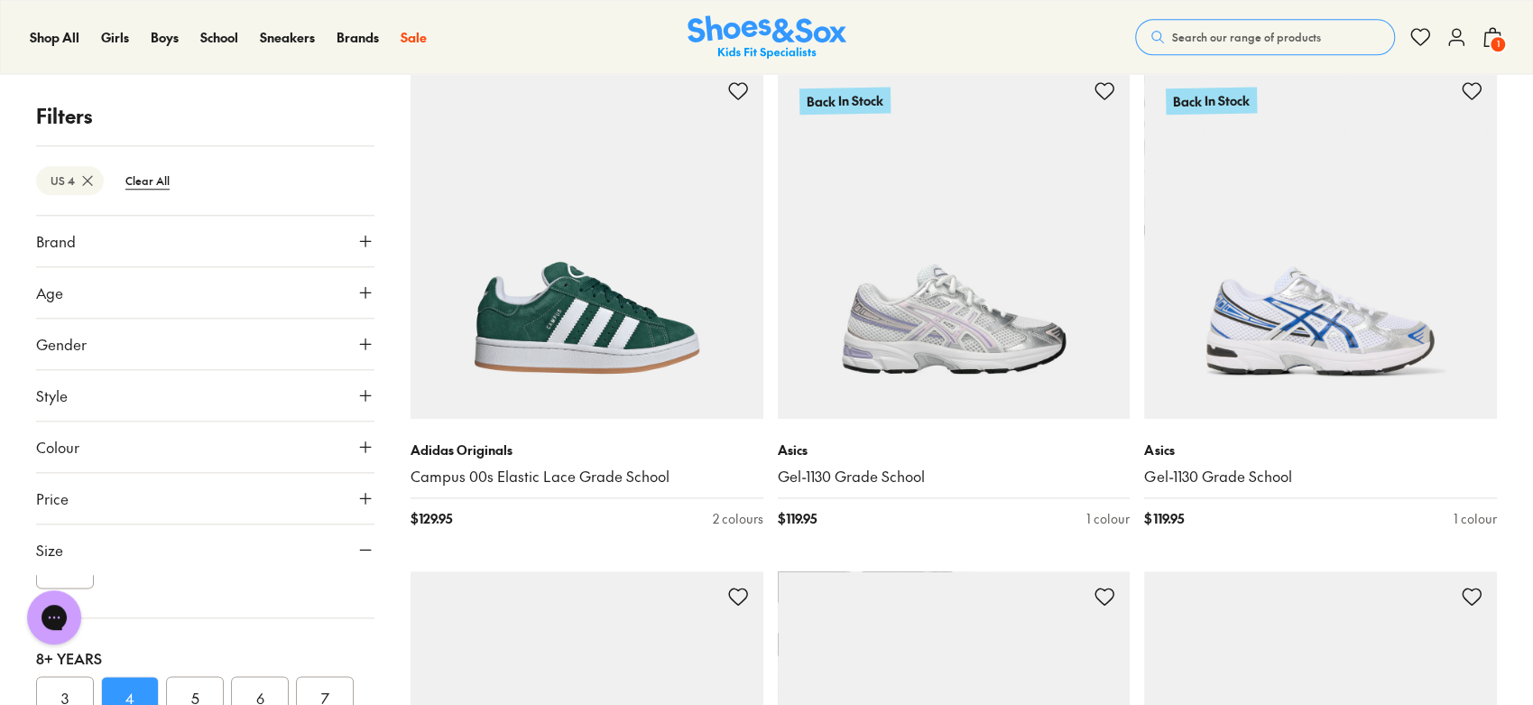
scroll to position [14866, 0]
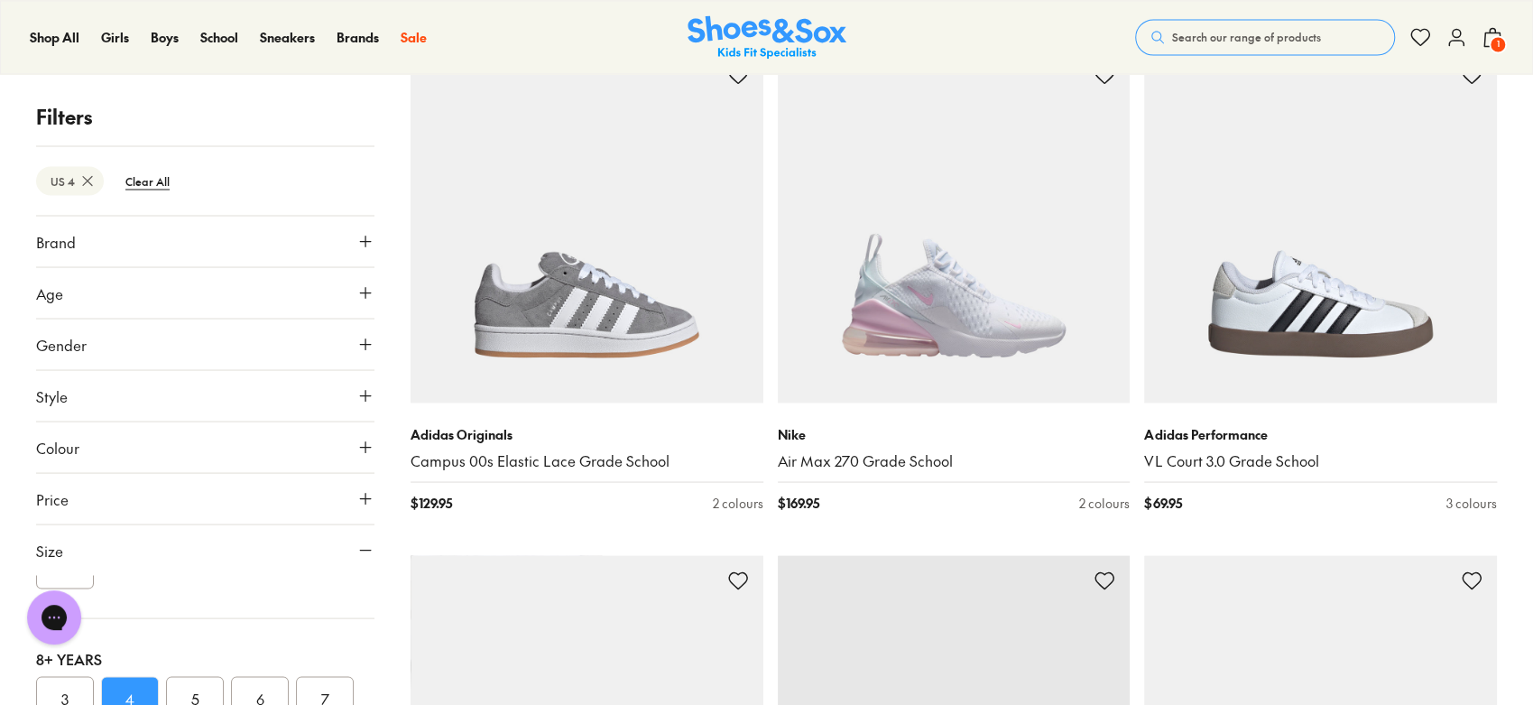
scroll to position [15356, 0]
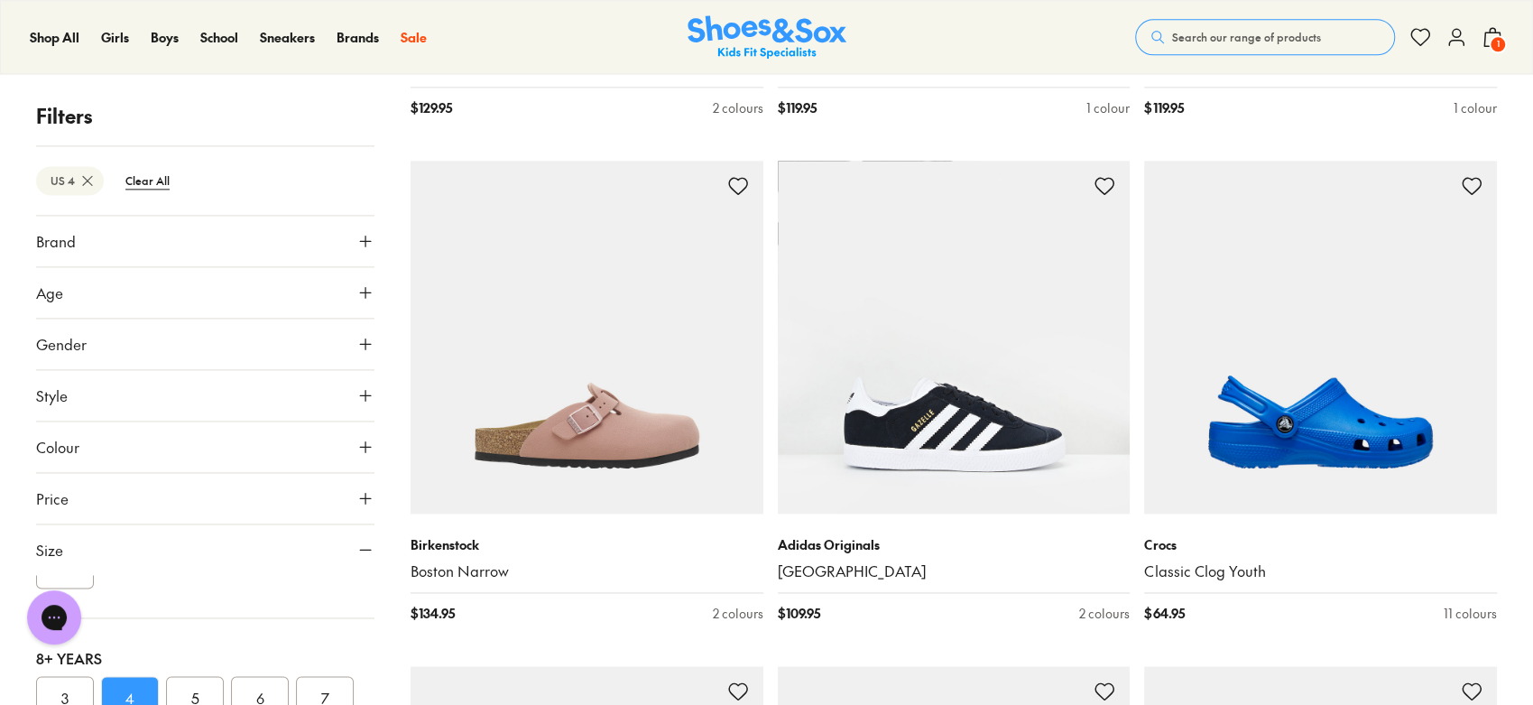
drag, startPoint x: 1524, startPoint y: 479, endPoint x: 1522, endPoint y: 504, distance: 24.4
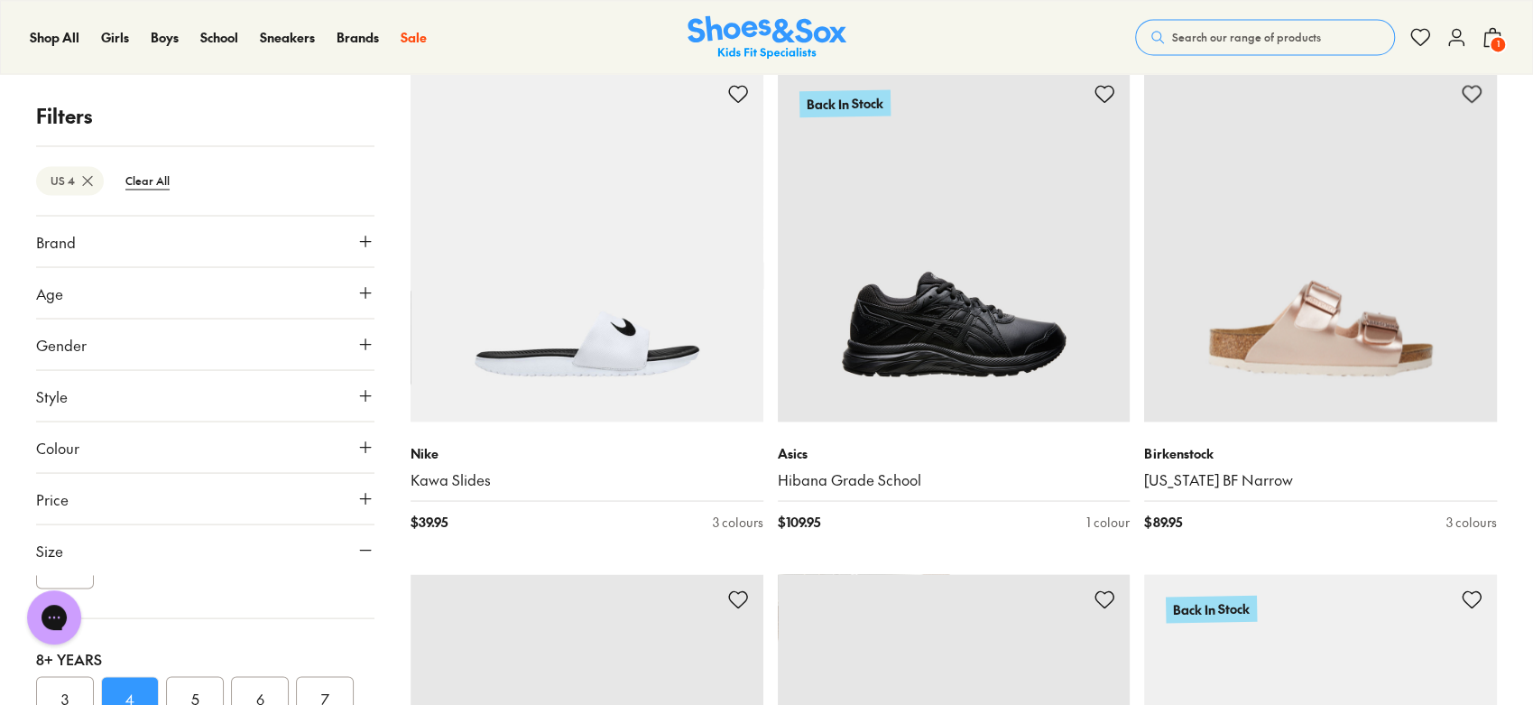
scroll to position [20894, 0]
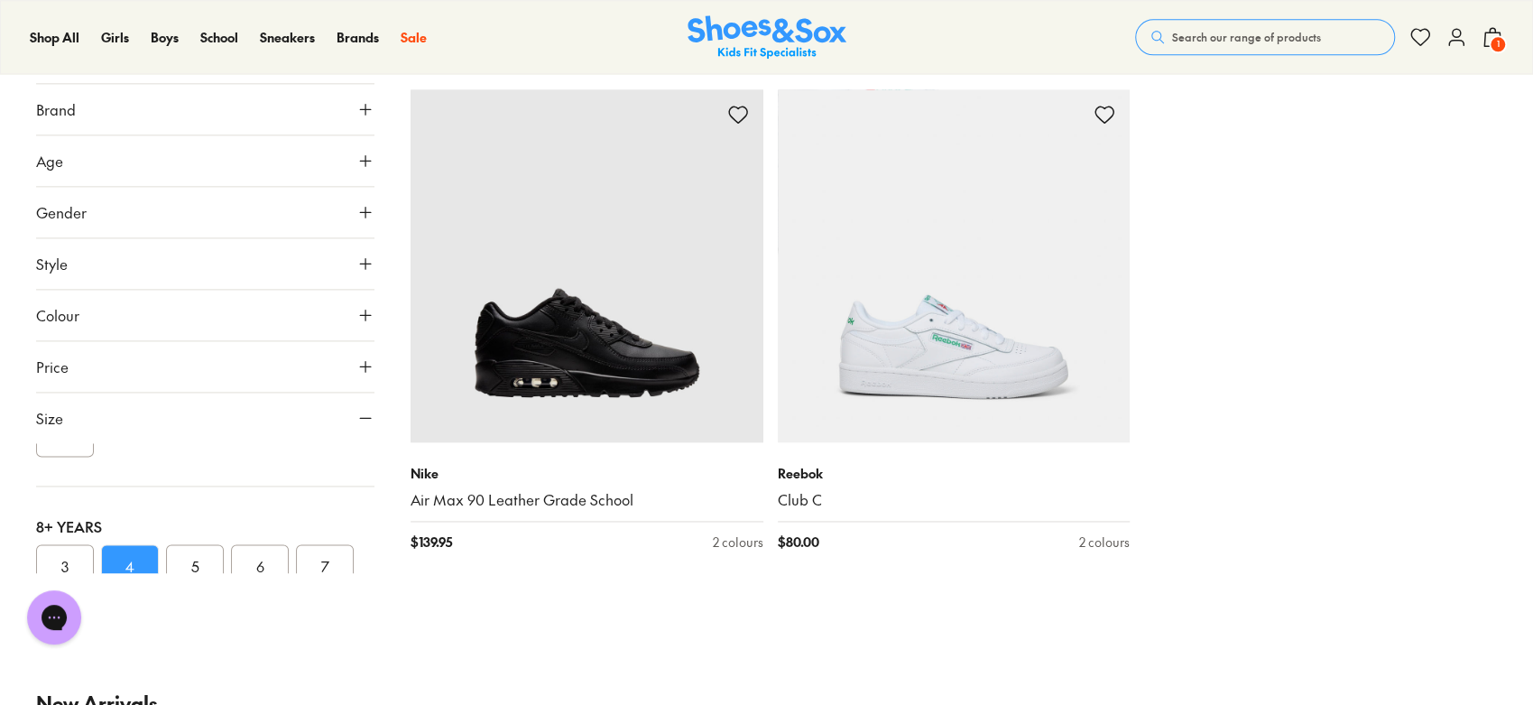
scroll to position [24816, 0]
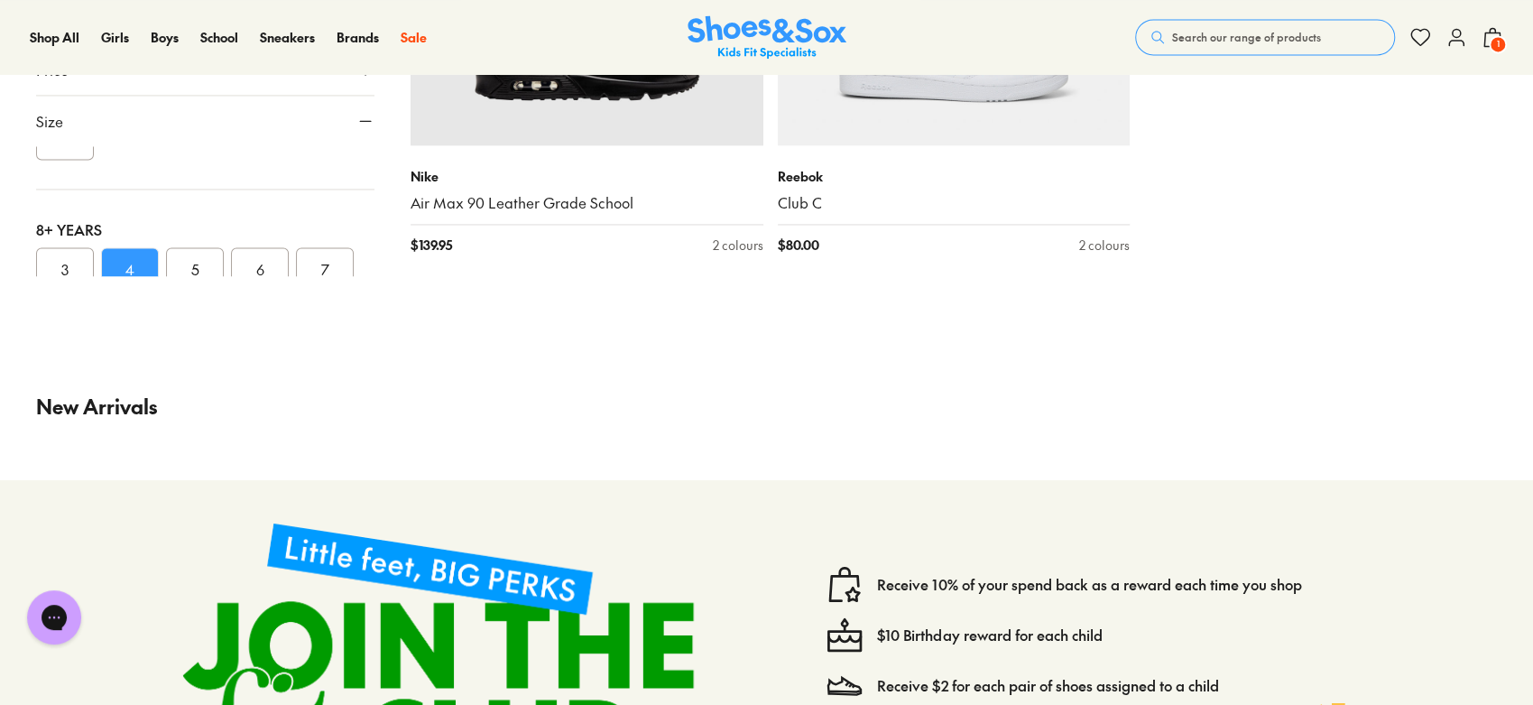
click at [1191, 40] on span "Search our range of products" at bounding box center [1246, 37] width 149 height 16
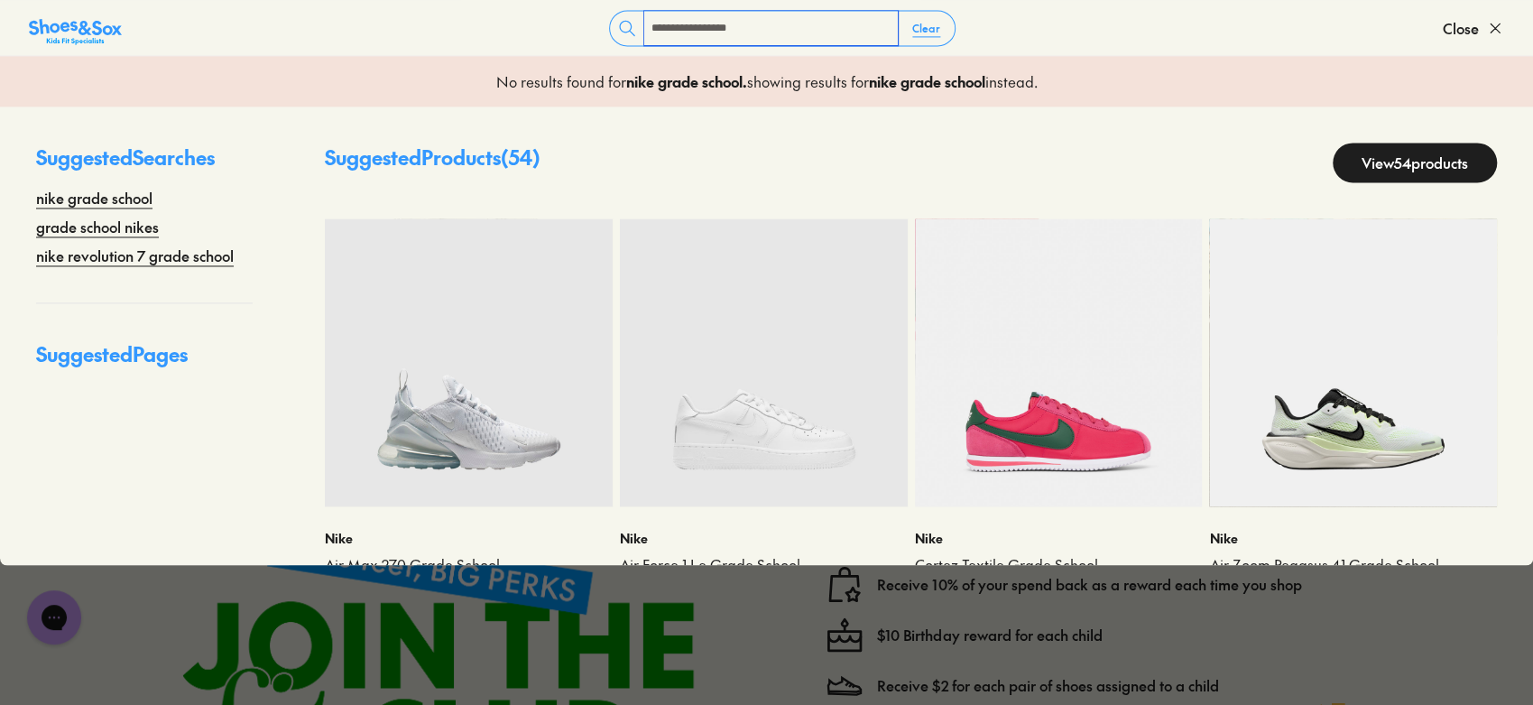
type input "**********"
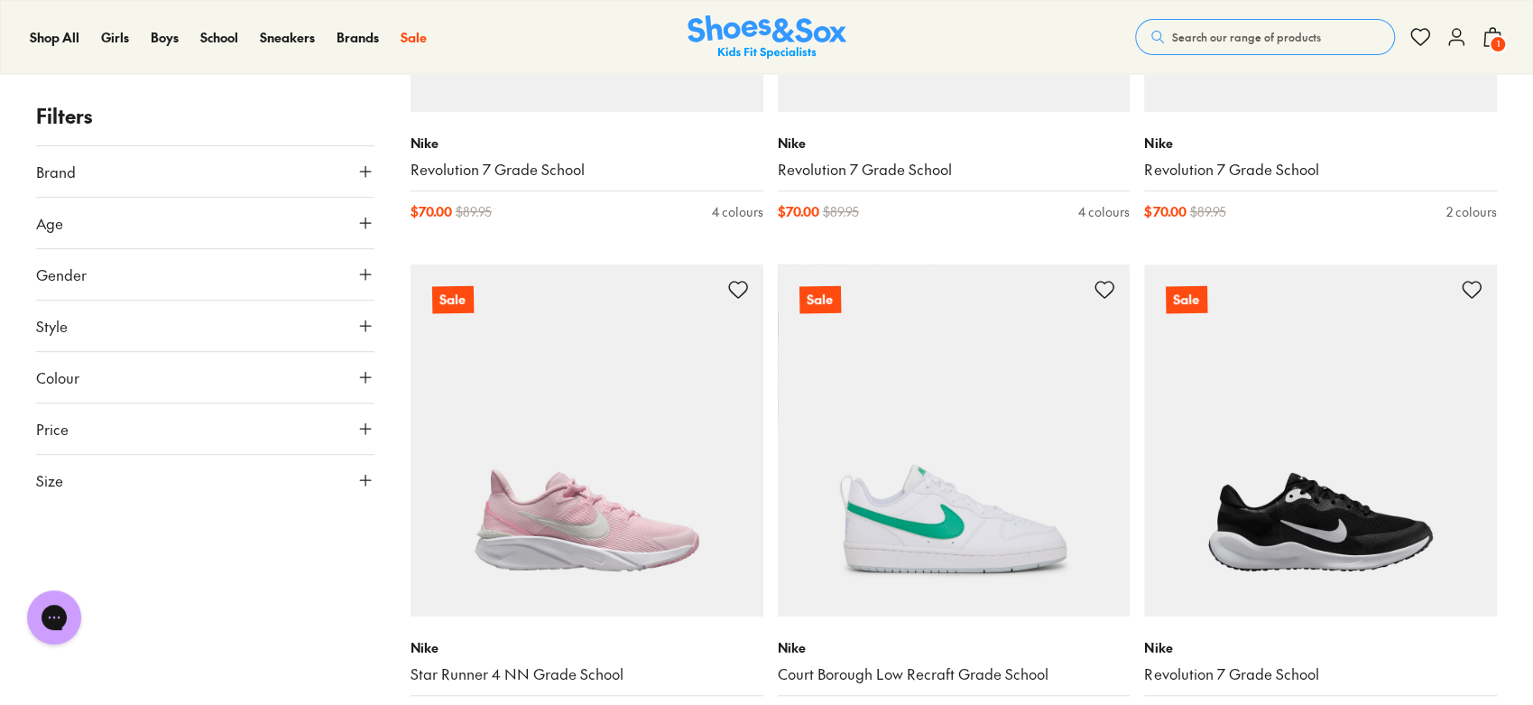
scroll to position [5299, 0]
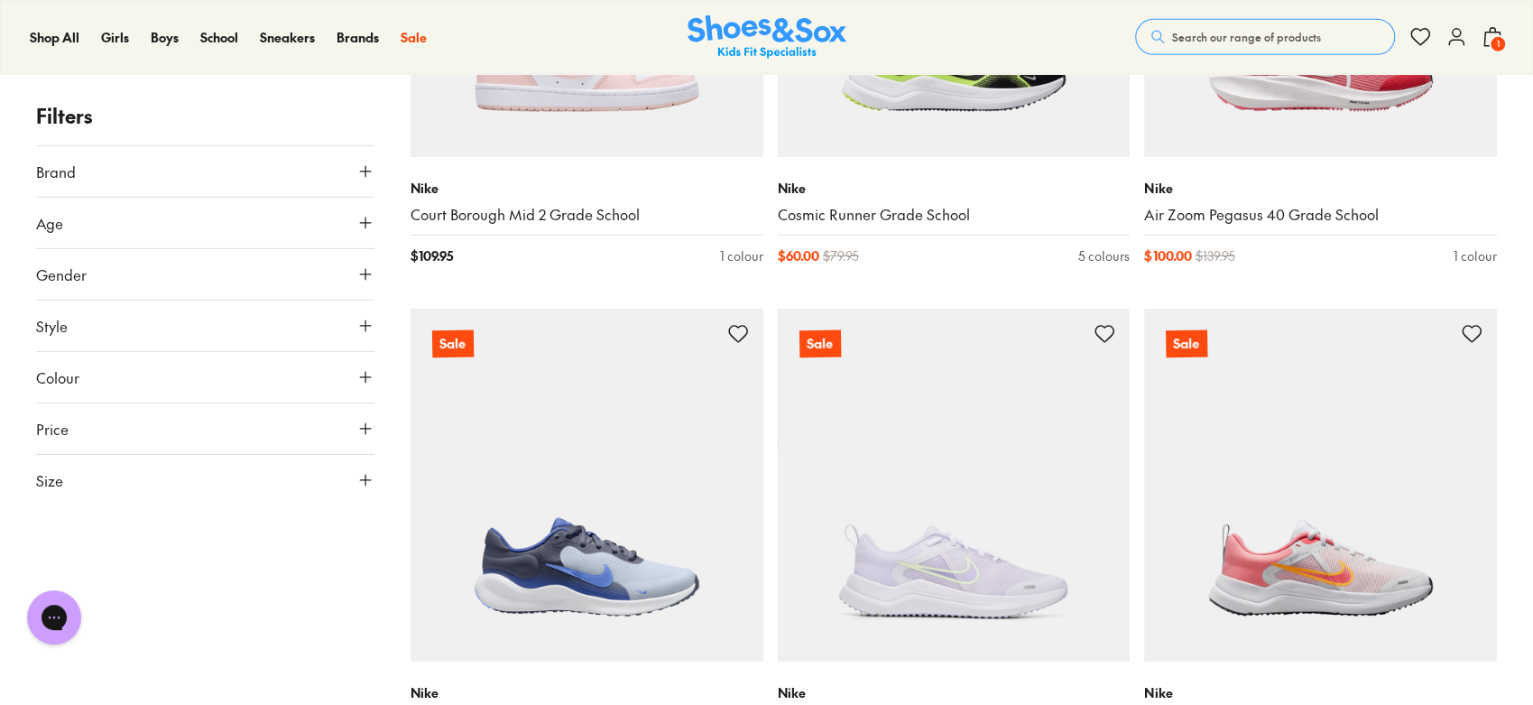
scroll to position [8547, 0]
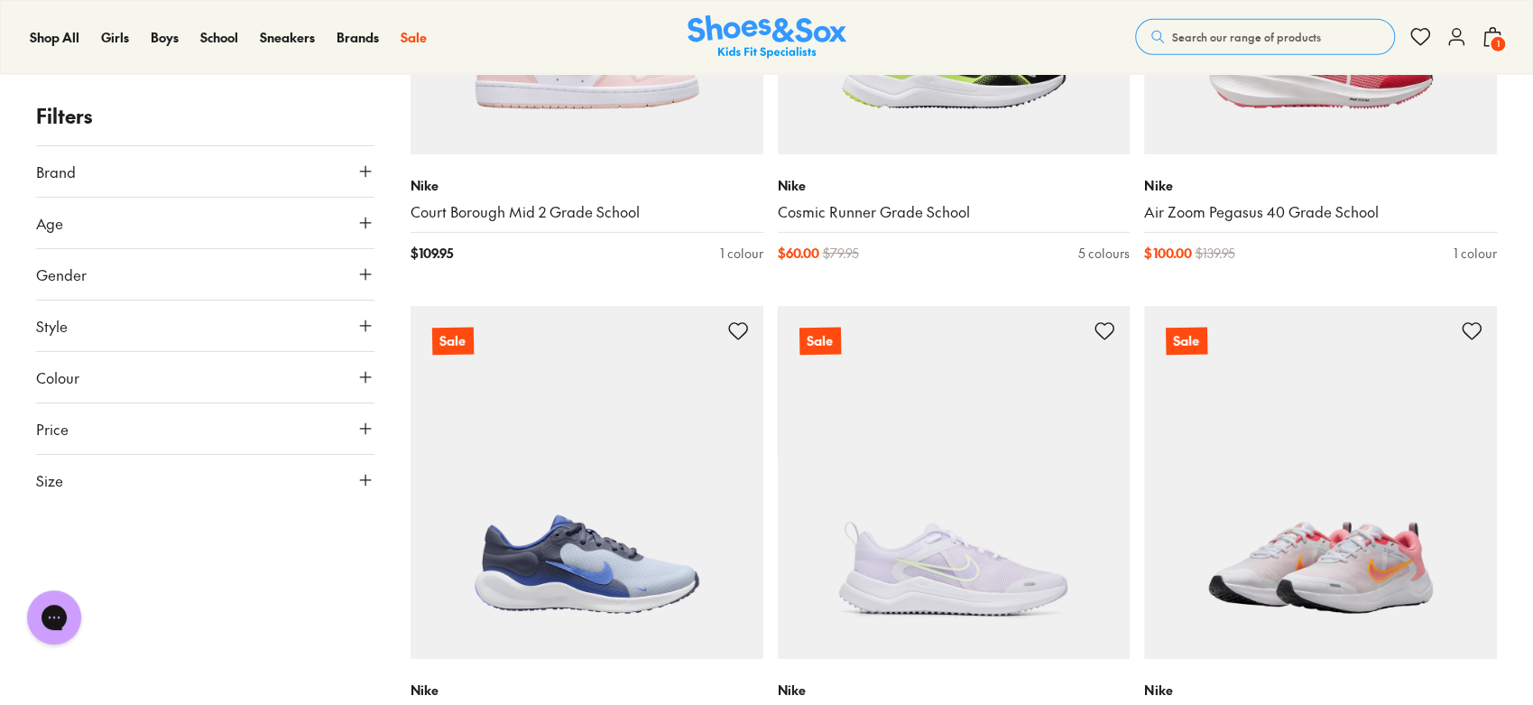
click at [1439, 398] on img at bounding box center [1320, 482] width 353 height 353
